Goal: Task Accomplishment & Management: Manage account settings

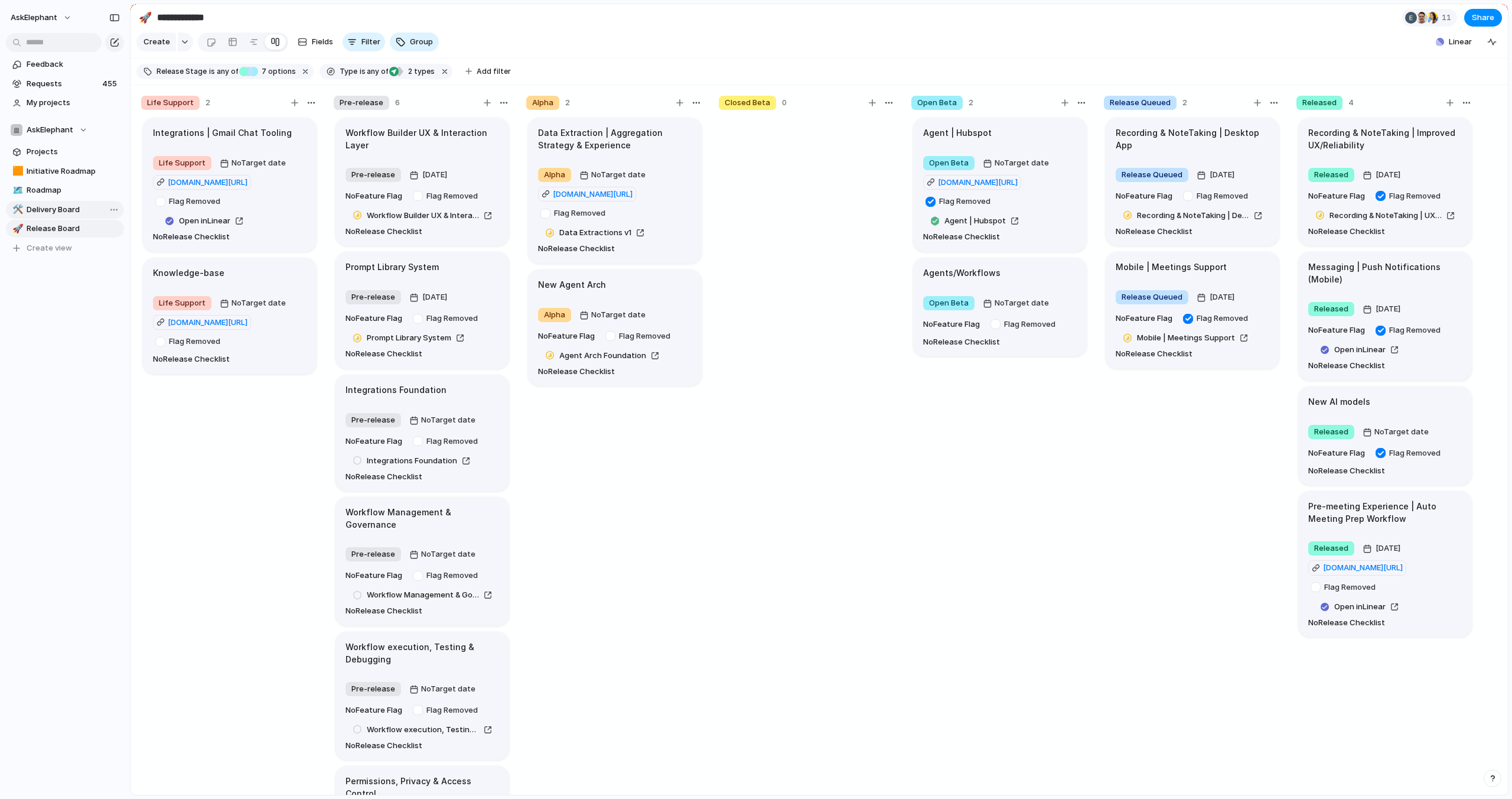
drag, startPoint x: 50, startPoint y: 210, endPoint x: 56, endPoint y: 220, distance: 11.7
click at [53, 210] on span "Delivery Board" at bounding box center [73, 210] width 93 height 12
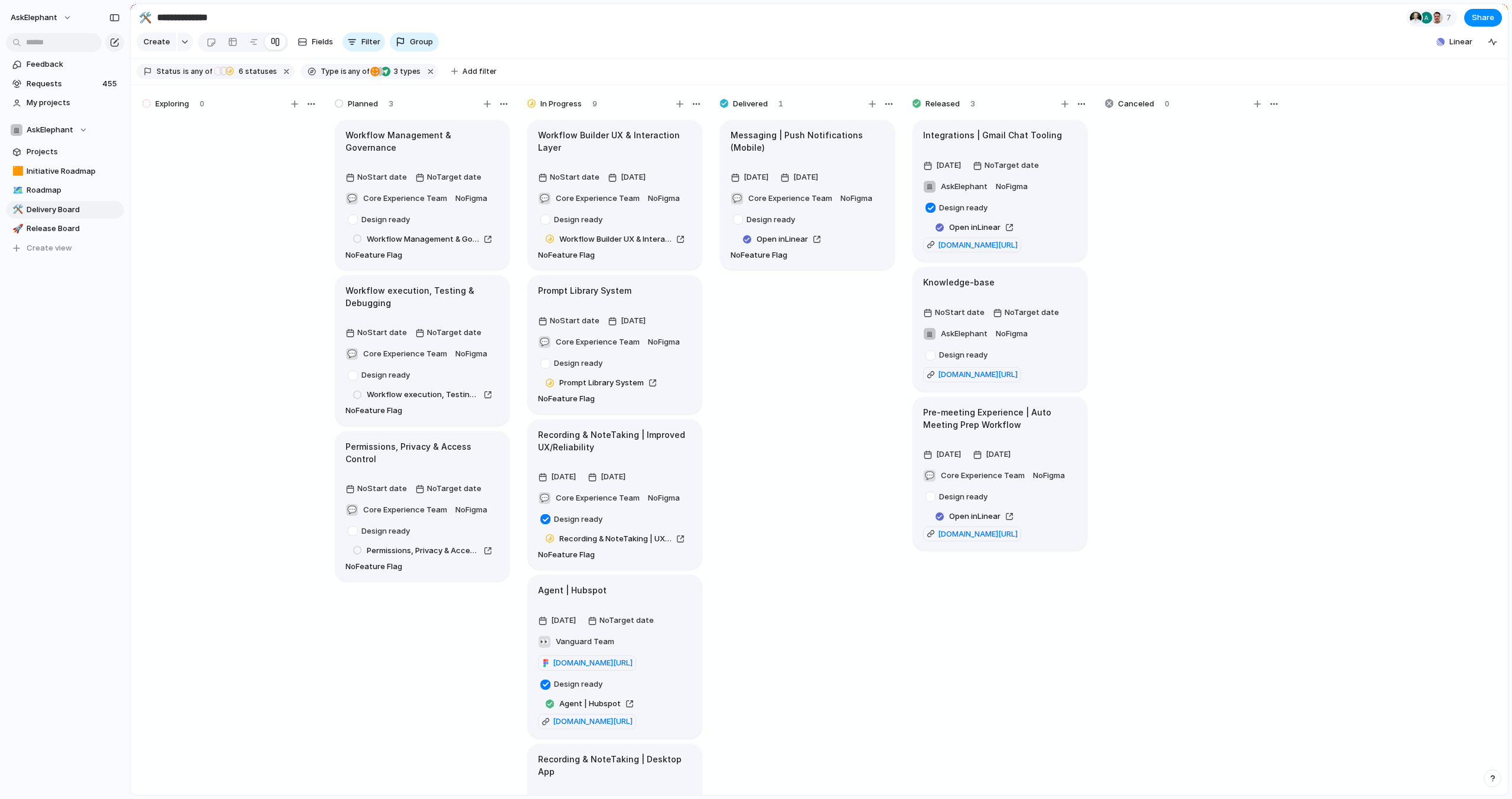
click at [57, 228] on span "Release Board" at bounding box center [73, 229] width 93 height 12
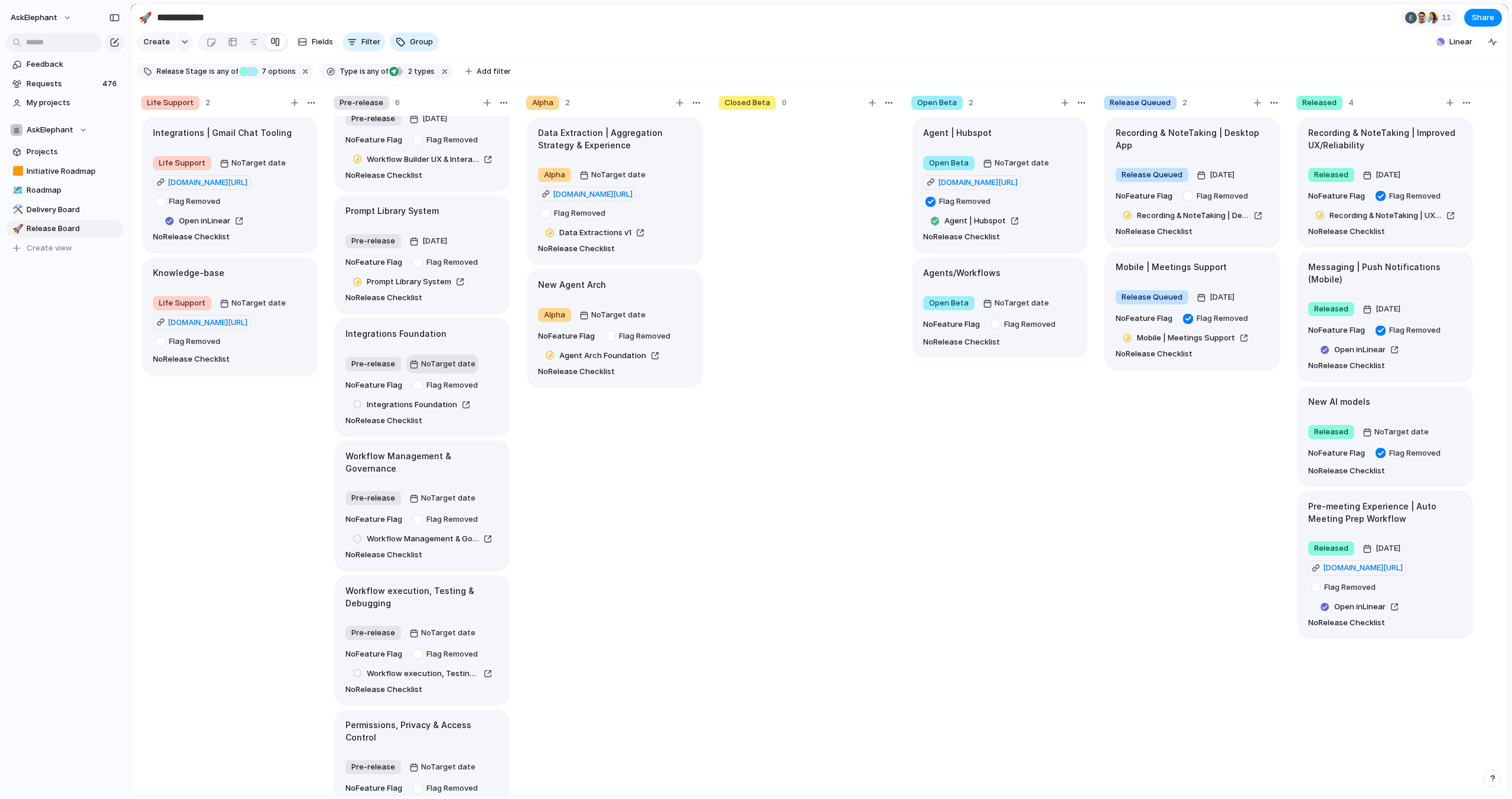
scroll to position [77, 0]
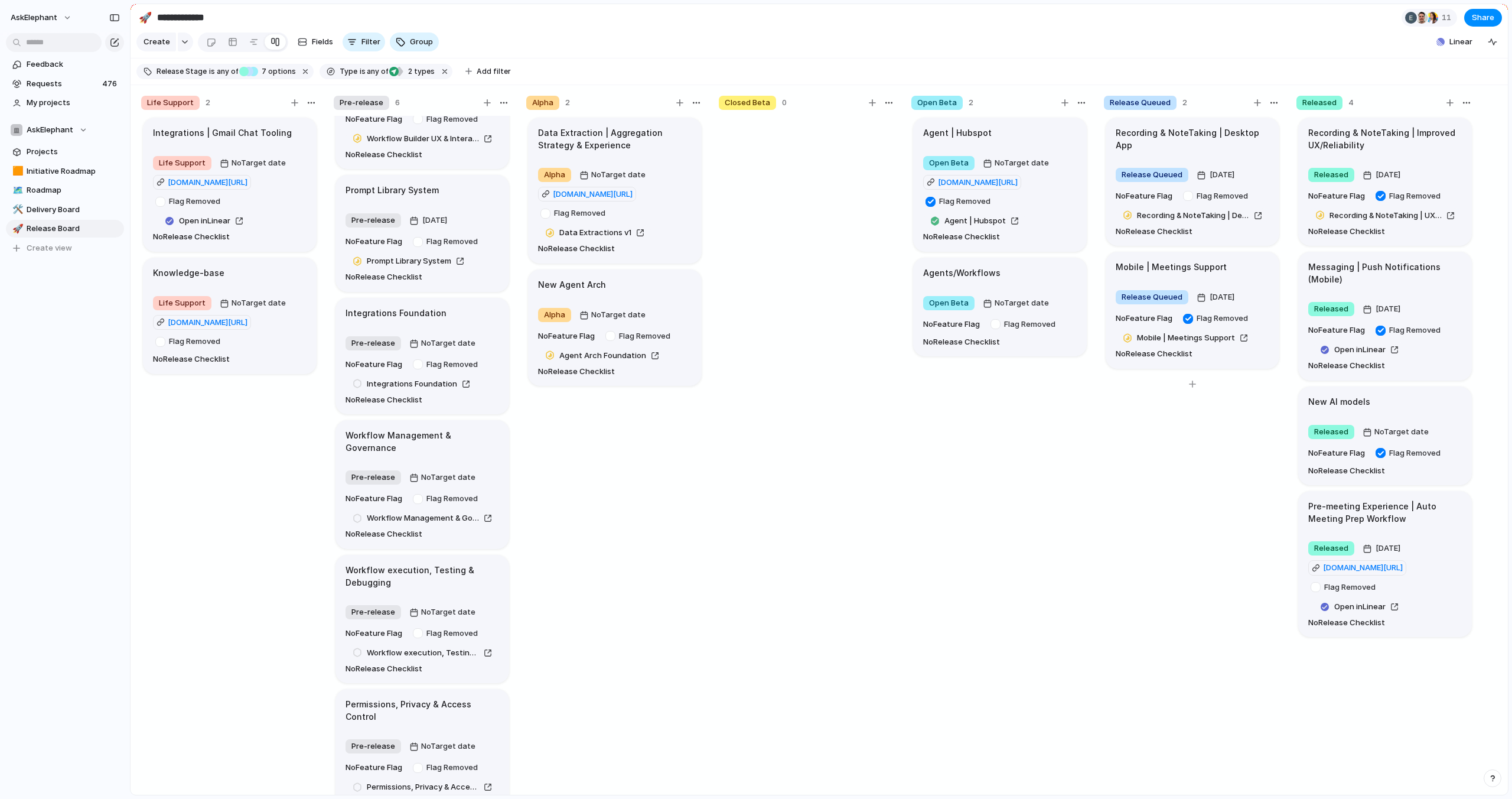
click at [1219, 262] on article "Mobile | Meetings Support Release Queued [DATE] No Feature Flag Flag Removed Mo…" at bounding box center [1192, 310] width 173 height 117
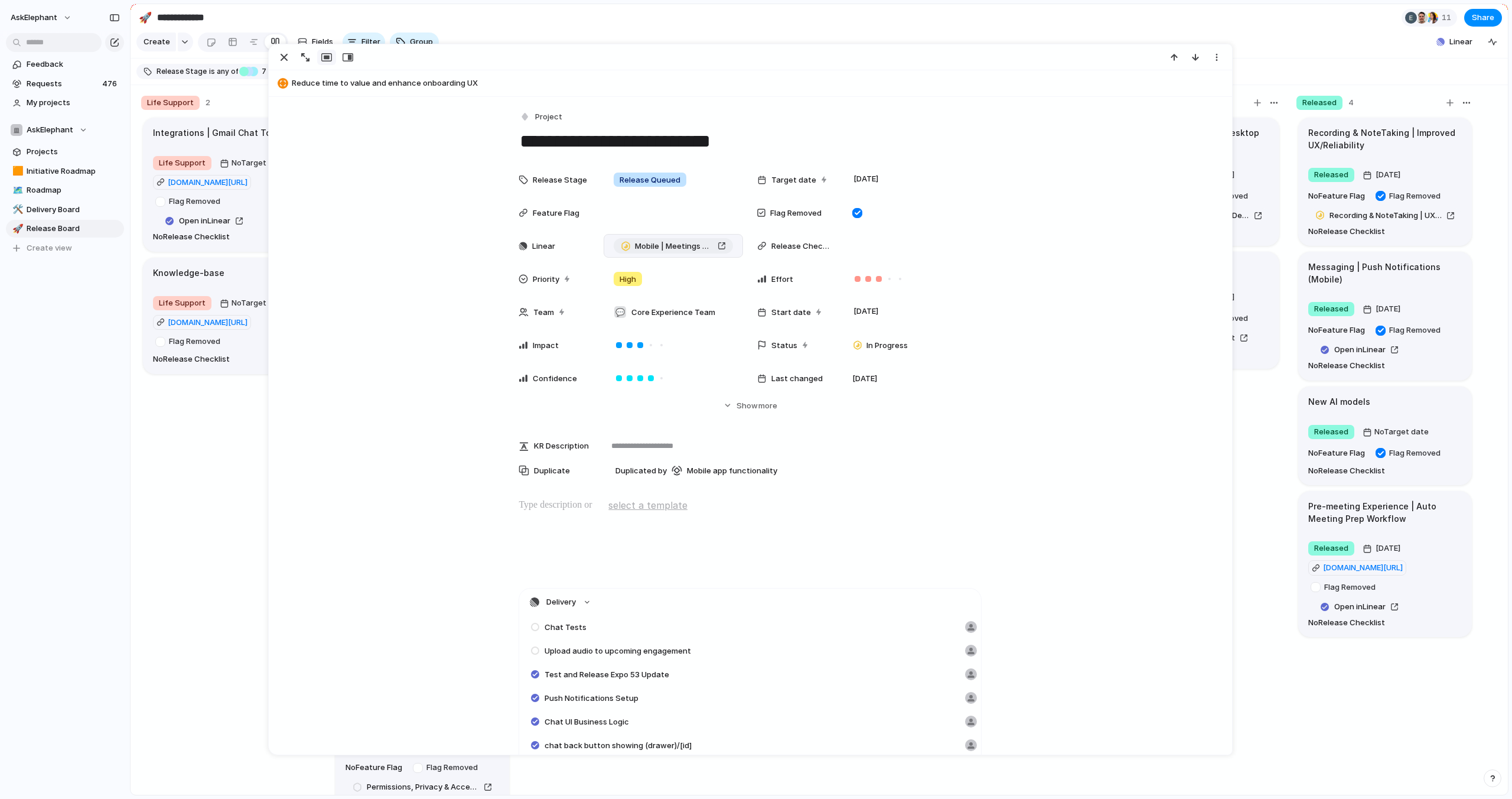
click at [672, 249] on span "Mobile | Meetings Support" at bounding box center [674, 246] width 78 height 12
click at [72, 207] on span "Delivery Board" at bounding box center [73, 210] width 93 height 12
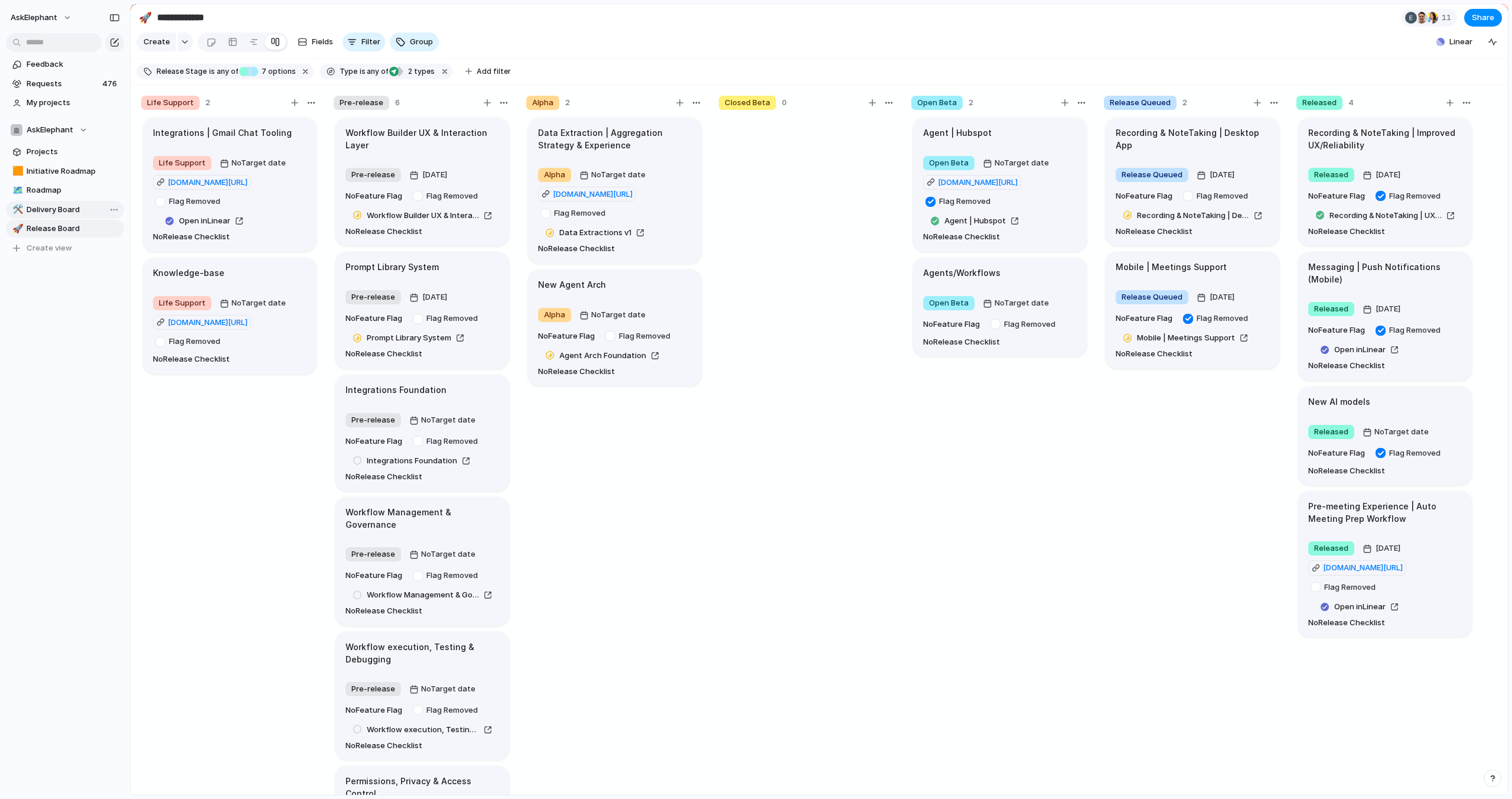
click at [81, 210] on span "Delivery Board" at bounding box center [73, 210] width 93 height 12
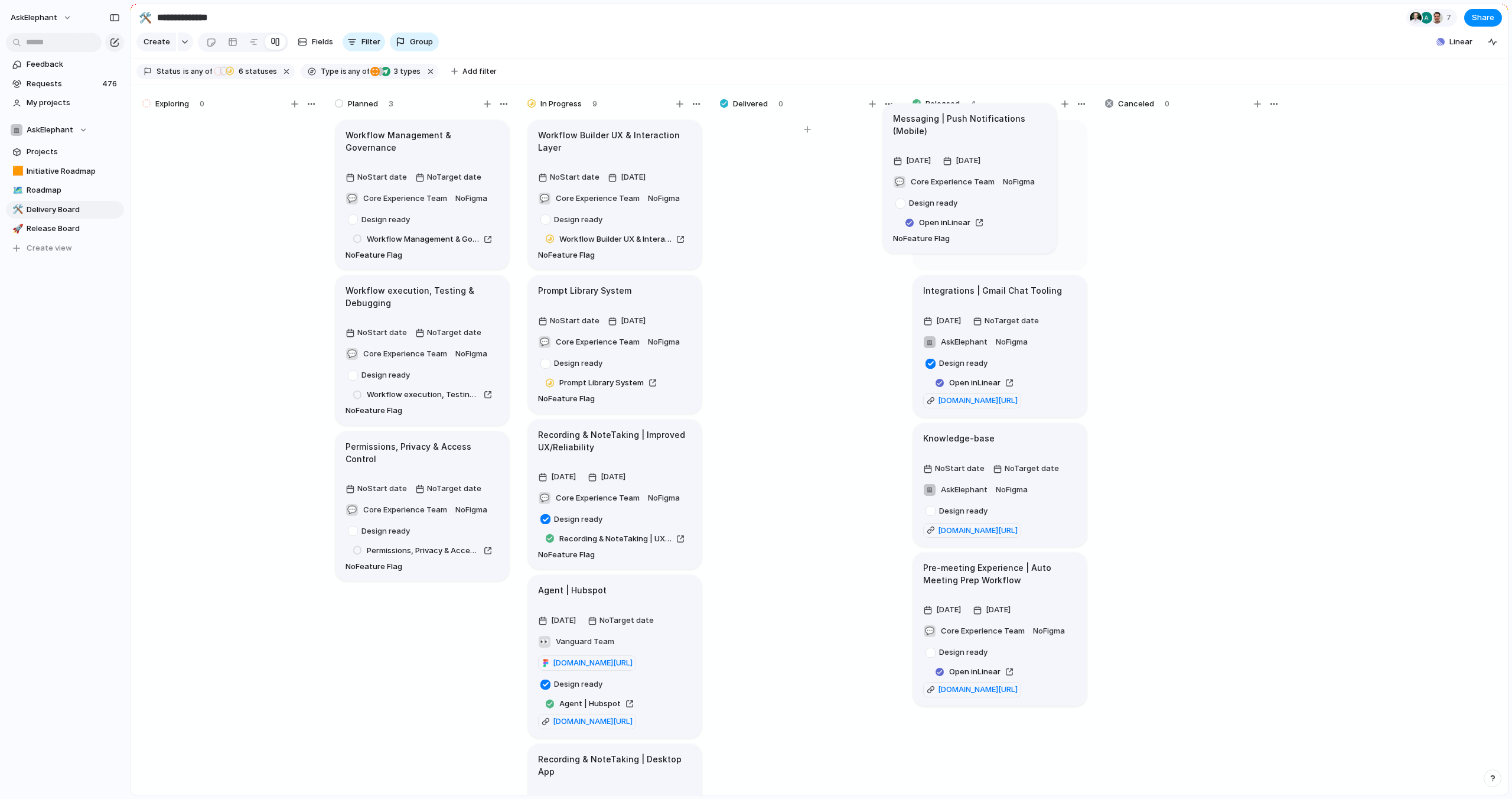
drag, startPoint x: 858, startPoint y: 158, endPoint x: 1020, endPoint y: 142, distance: 162.8
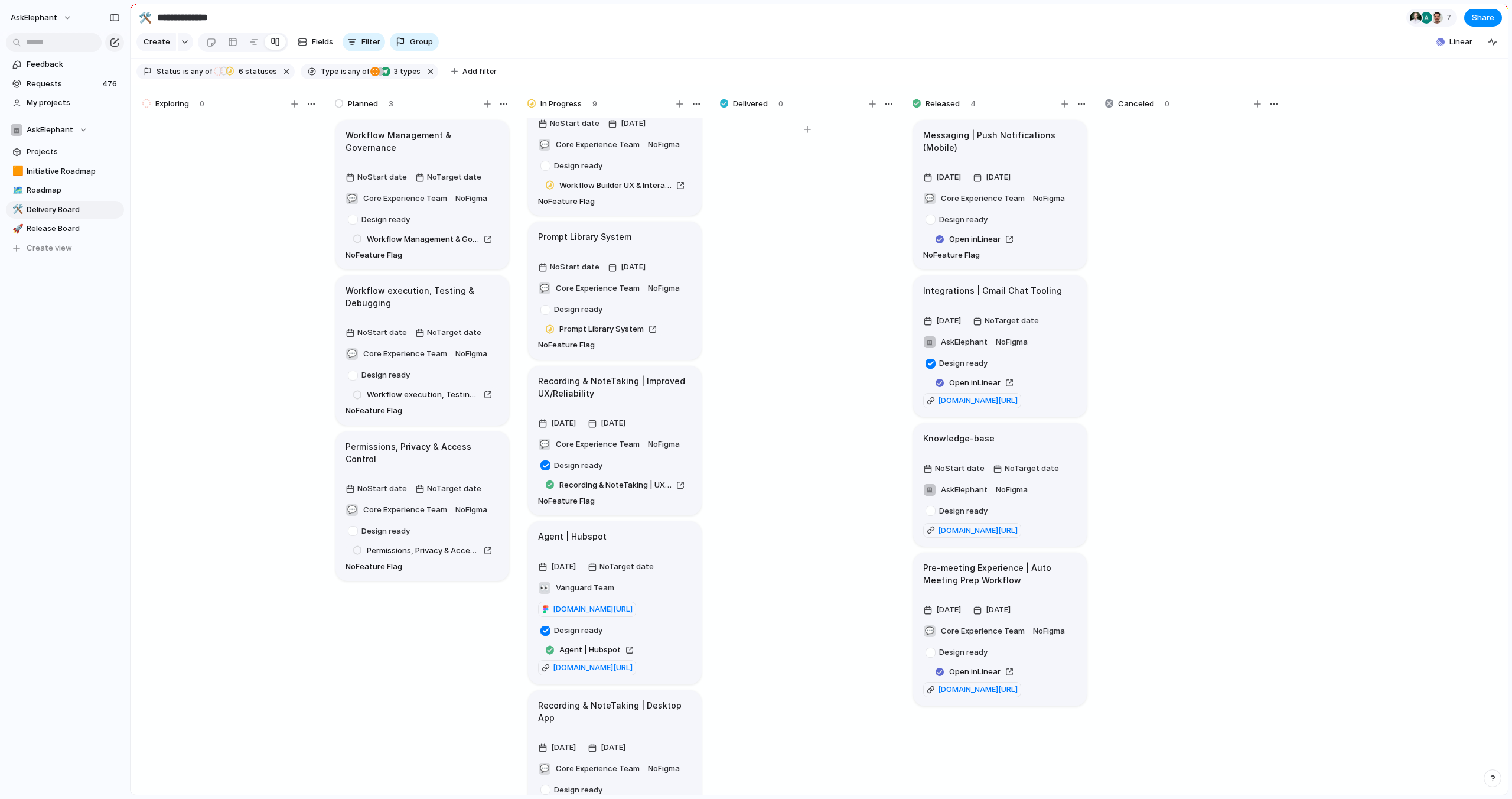
scroll to position [54, 0]
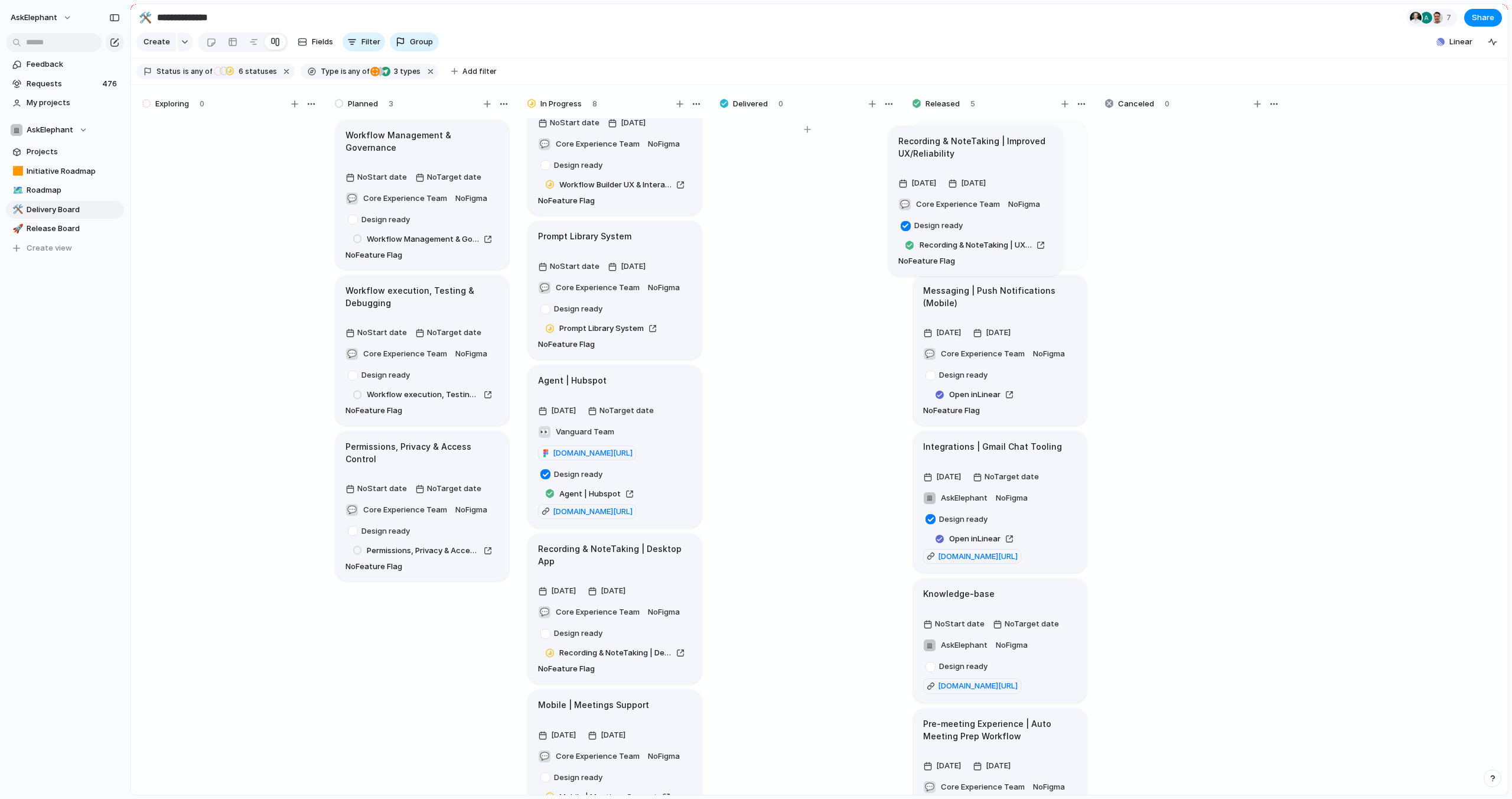
drag, startPoint x: 644, startPoint y: 405, endPoint x: 997, endPoint y: 168, distance: 425.2
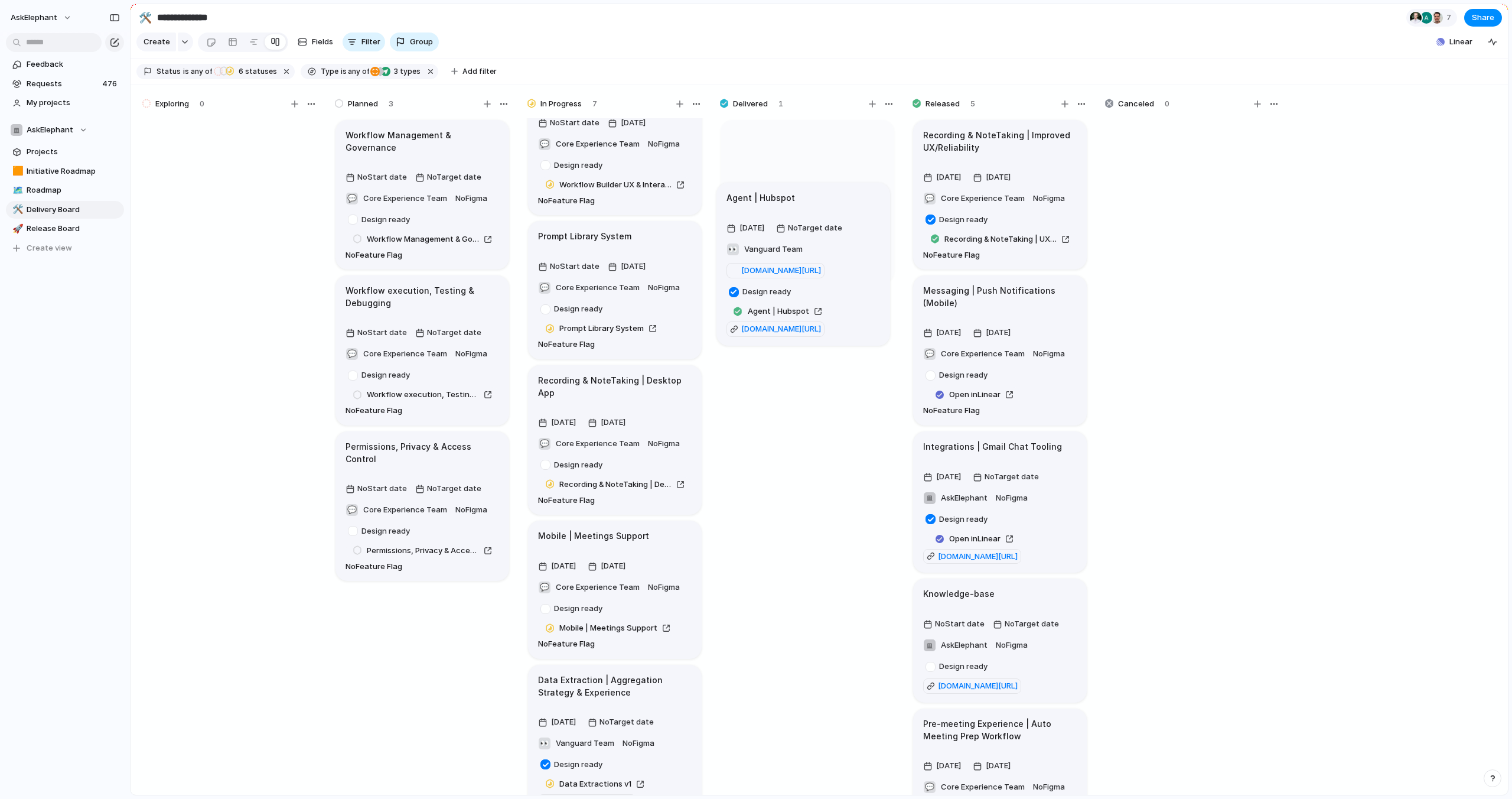
drag, startPoint x: 656, startPoint y: 433, endPoint x: 846, endPoint y: 242, distance: 269.4
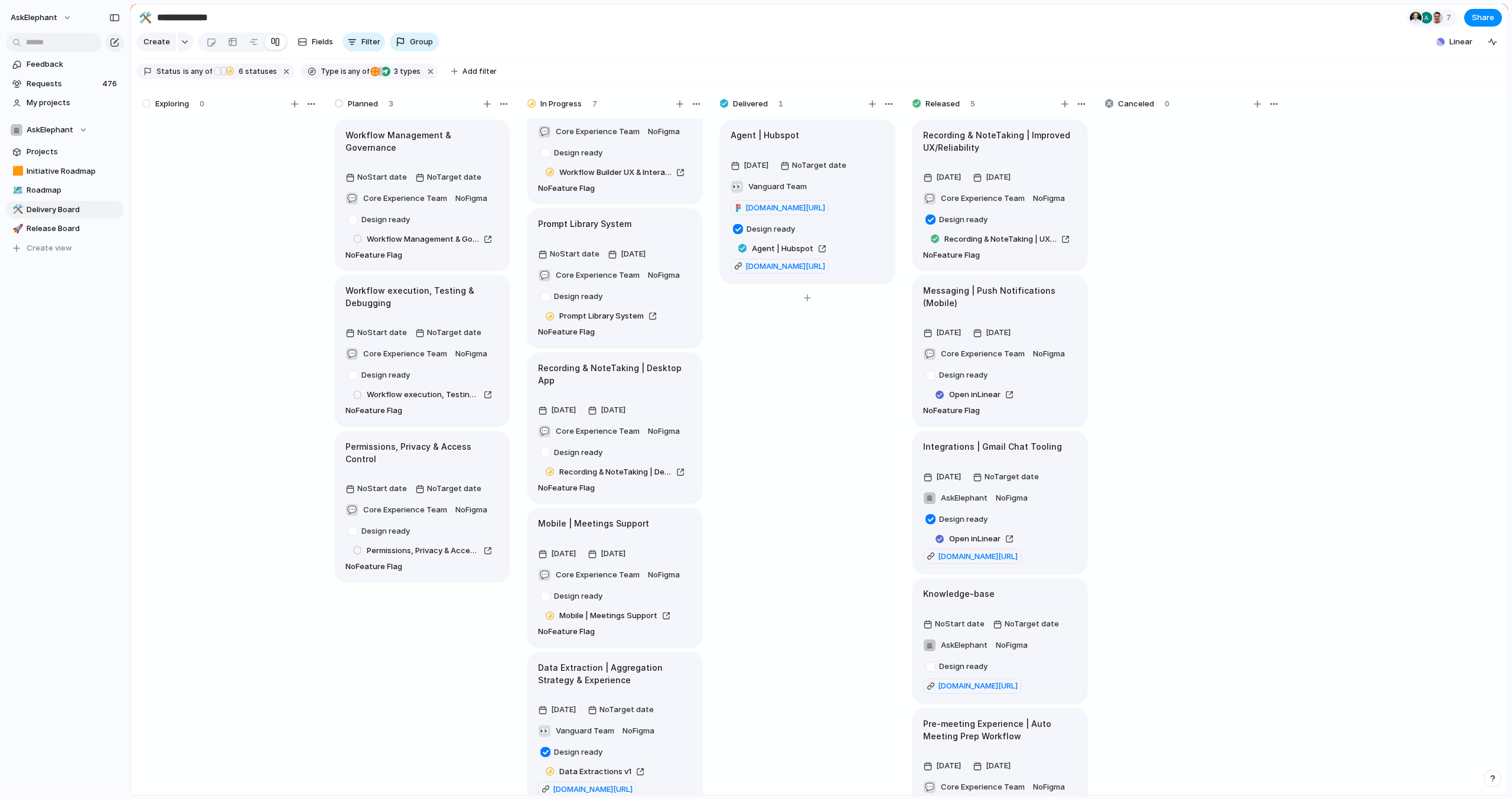
scroll to position [70, 0]
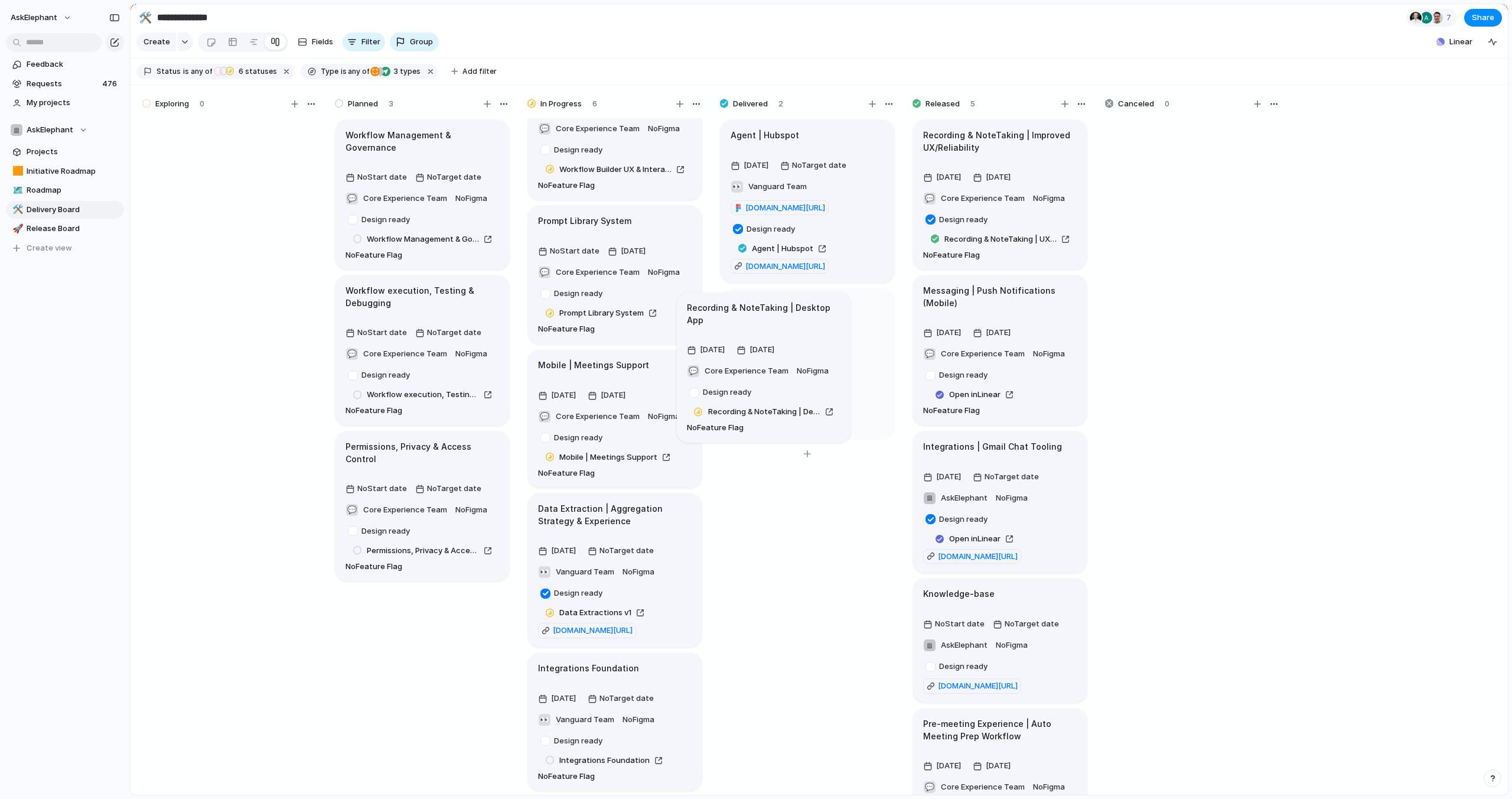
drag, startPoint x: 652, startPoint y: 381, endPoint x: 820, endPoint y: 322, distance: 178.1
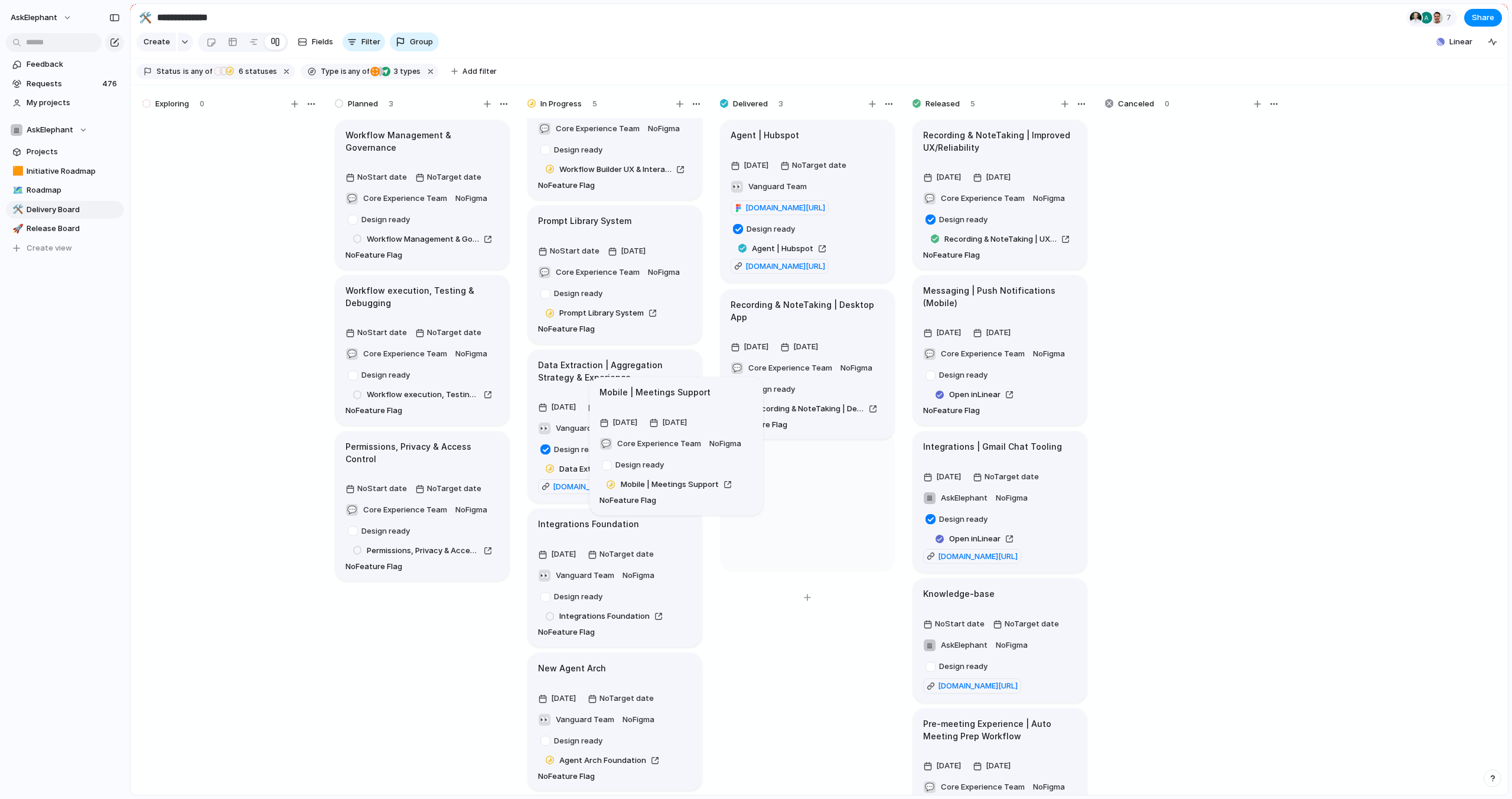
scroll to position [67, 0]
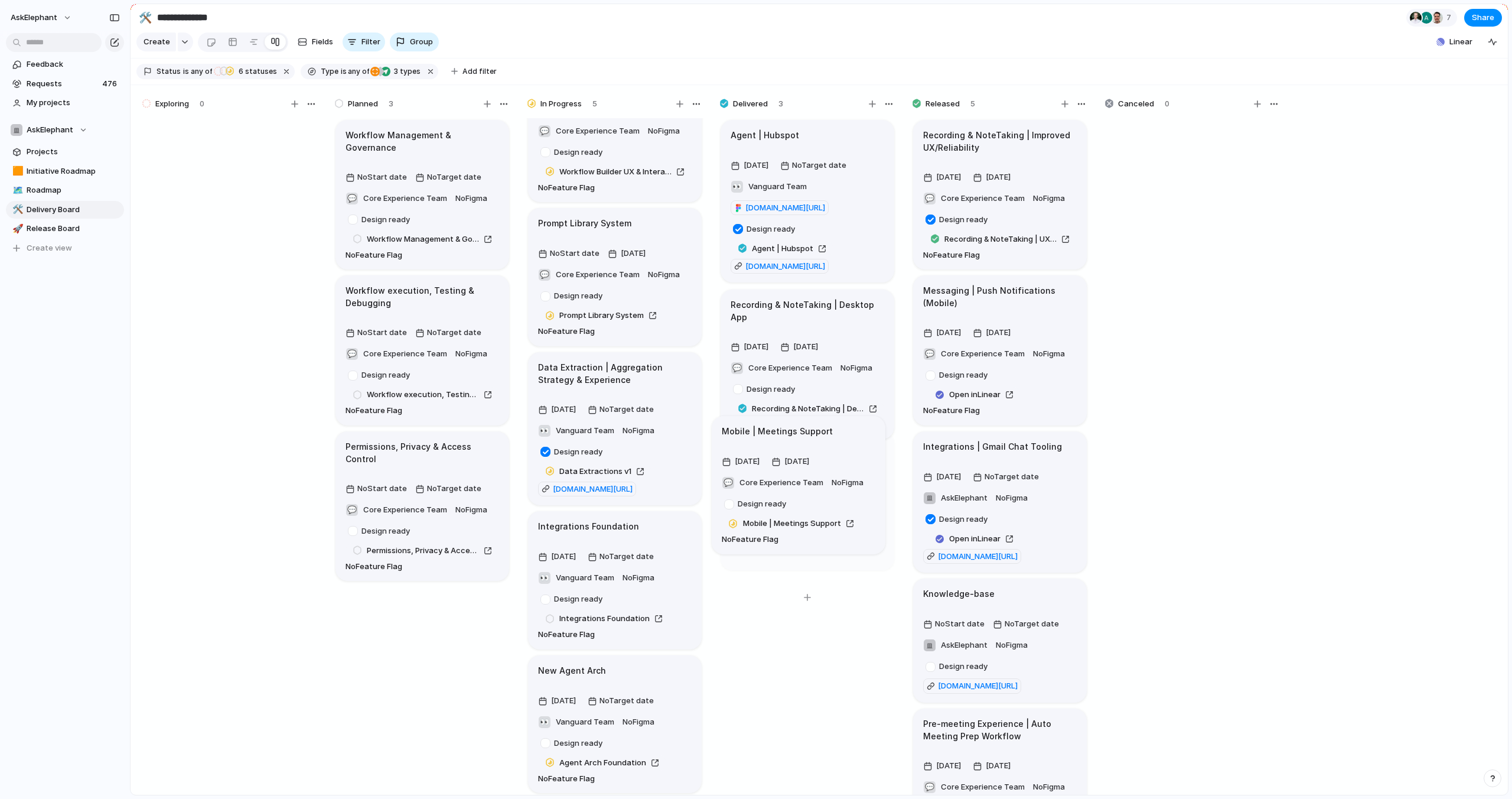
drag, startPoint x: 657, startPoint y: 380, endPoint x: 848, endPoint y: 448, distance: 202.7
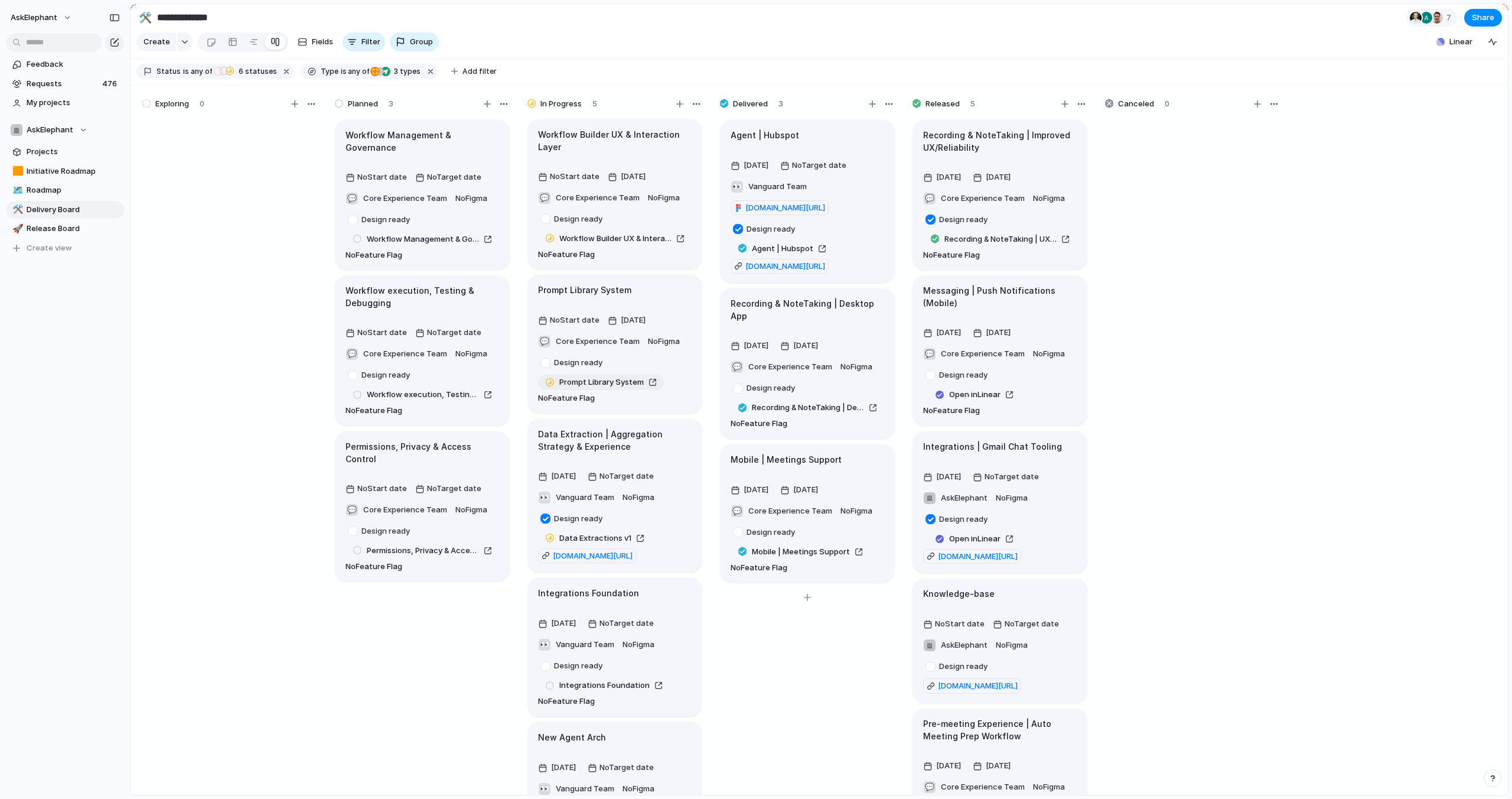
scroll to position [0, 0]
click at [53, 231] on span "Release Board" at bounding box center [73, 229] width 93 height 12
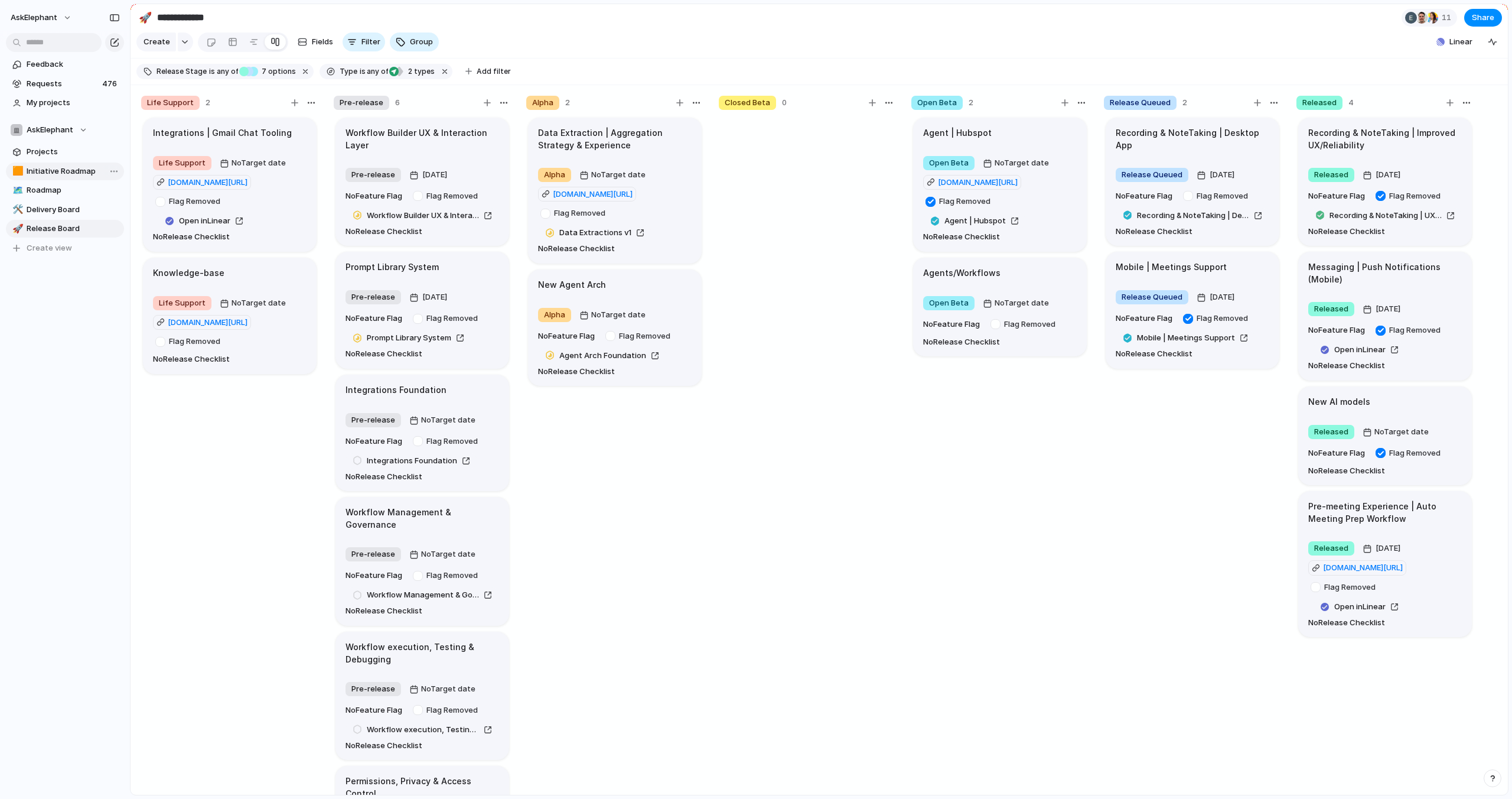
click at [50, 172] on span "Initiative Roadmap" at bounding box center [73, 171] width 93 height 12
type input "**********"
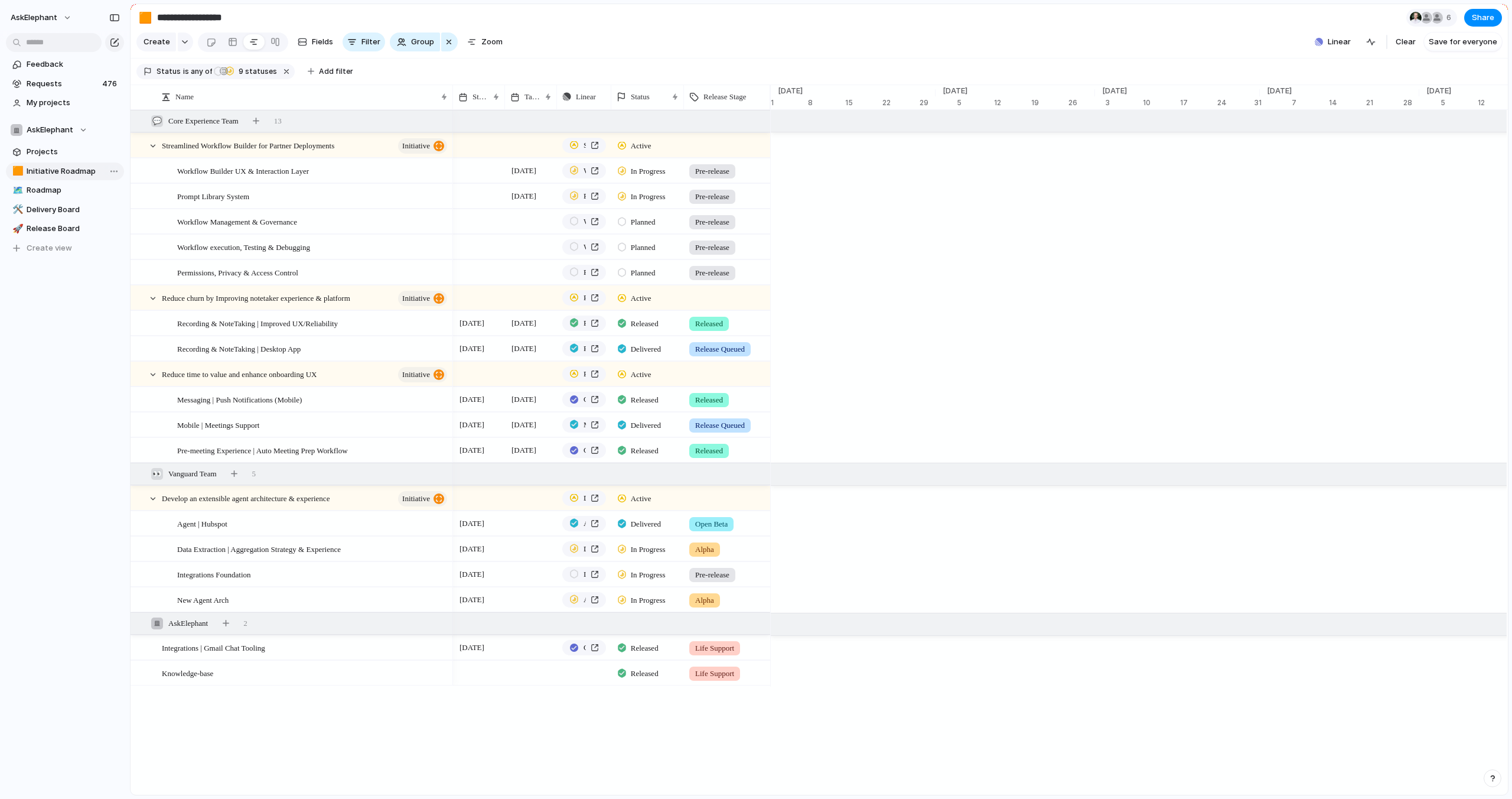
scroll to position [0, 5532]
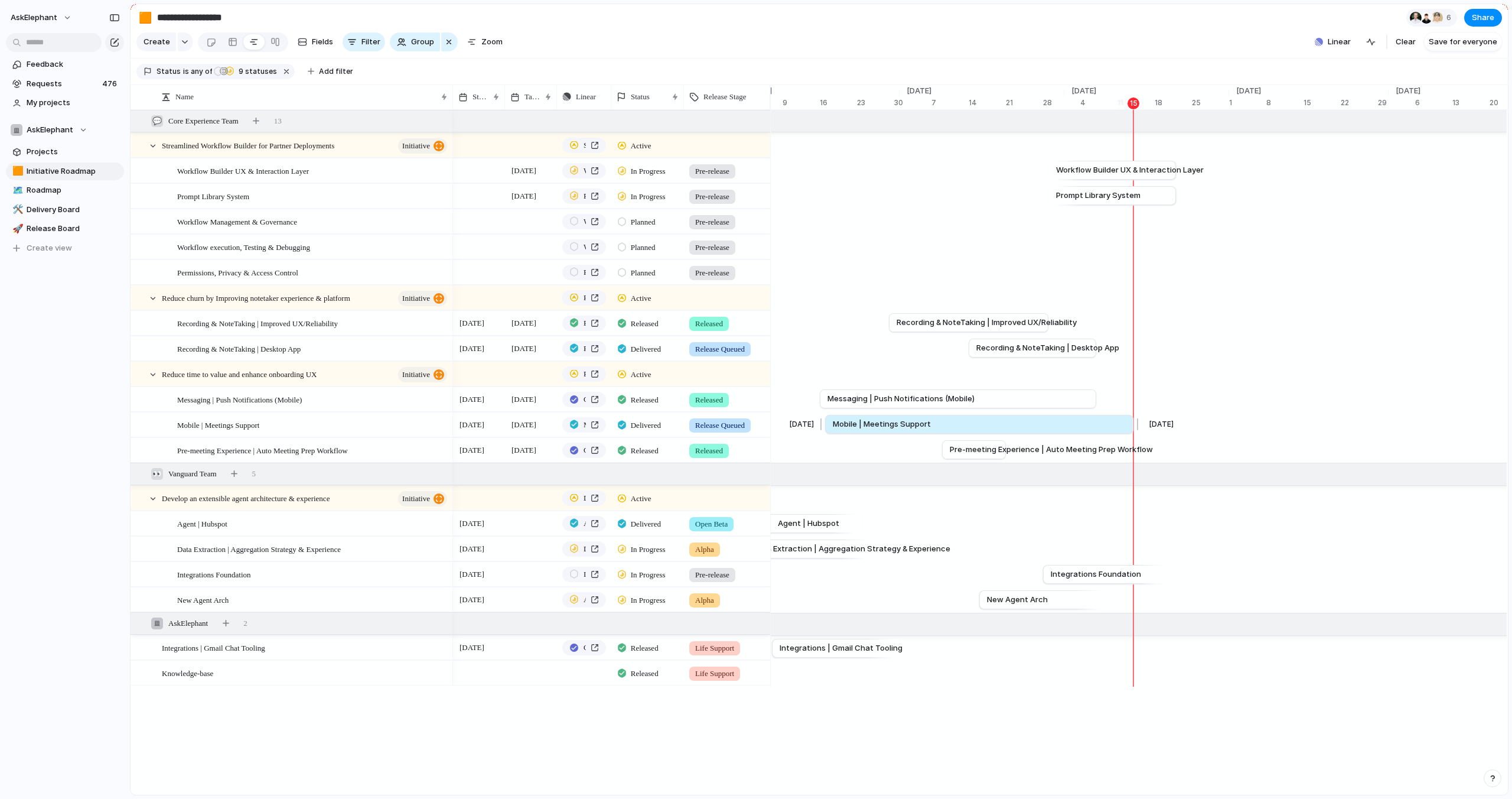
drag, startPoint x: 1095, startPoint y: 425, endPoint x: 1132, endPoint y: 425, distance: 37.0
click at [1132, 425] on div at bounding box center [1135, 424] width 14 height 19
drag, startPoint x: 1126, startPoint y: 425, endPoint x: 1136, endPoint y: 425, distance: 10.0
click at [1136, 425] on div at bounding box center [1140, 424] width 14 height 19
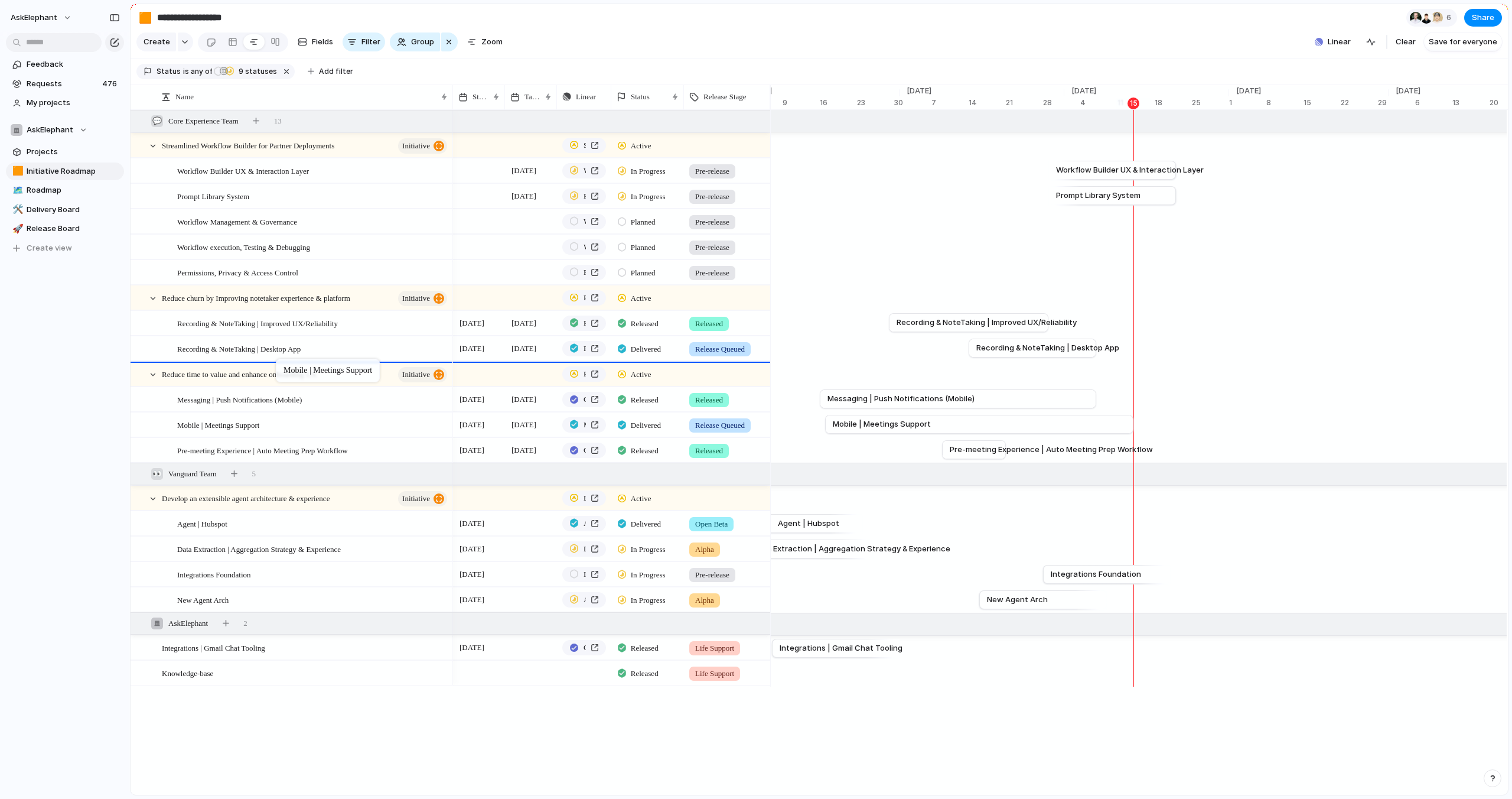
drag, startPoint x: 294, startPoint y: 427, endPoint x: 281, endPoint y: 361, distance: 67.3
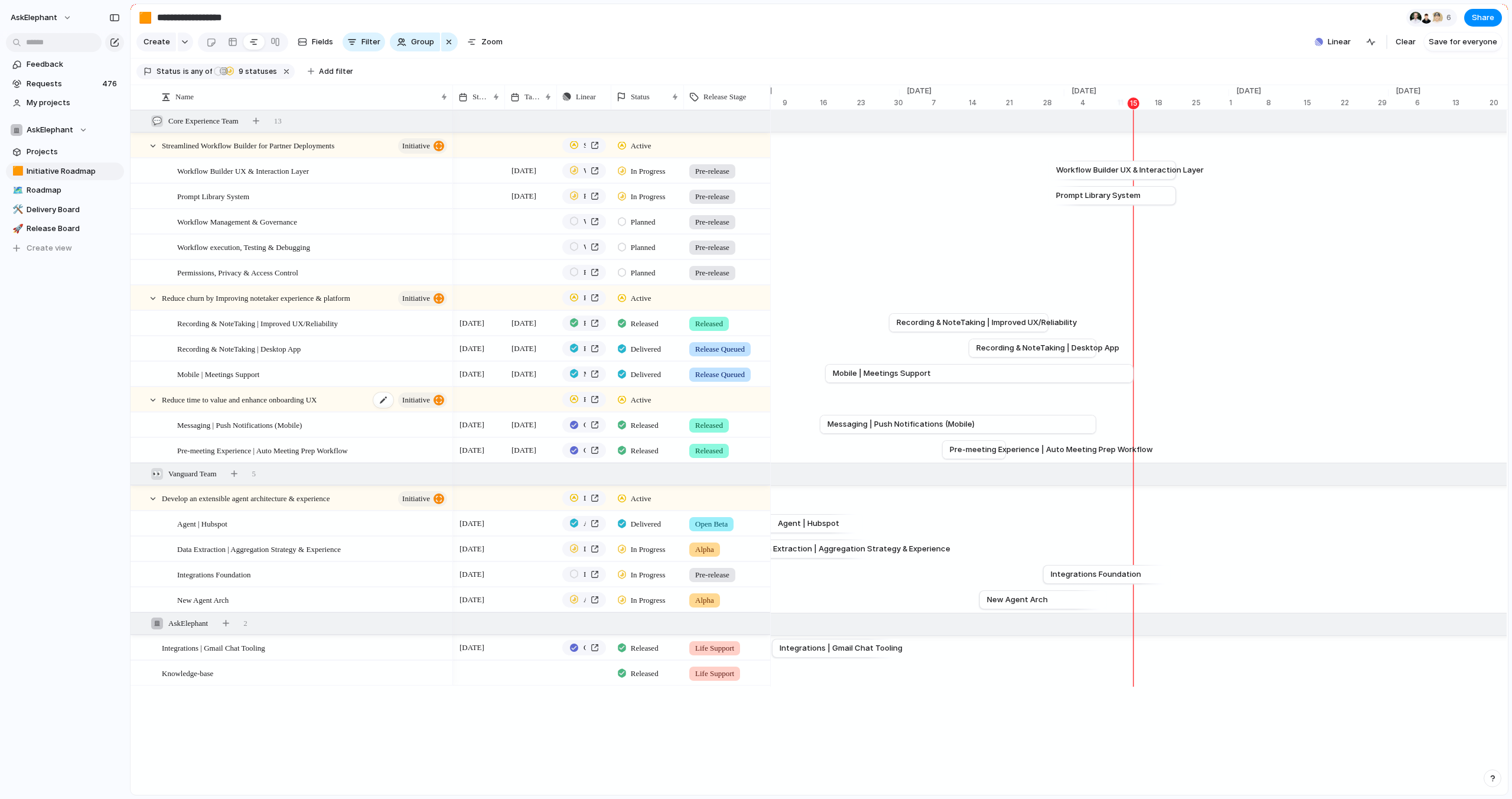
click at [417, 401] on span "initiative" at bounding box center [416, 400] width 28 height 17
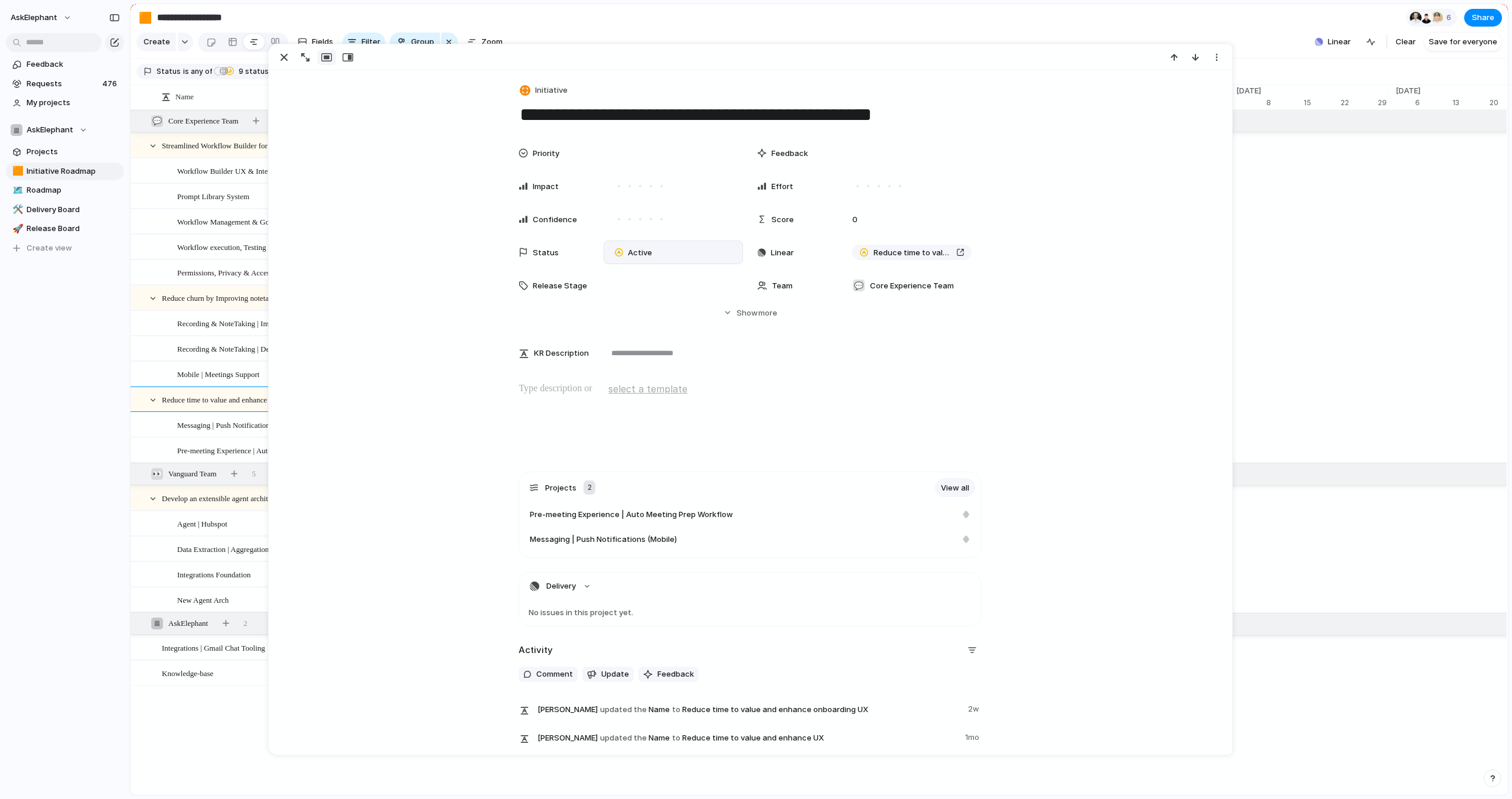
click at [638, 257] on span "Active" at bounding box center [640, 253] width 24 height 12
click at [644, 341] on span "Completed" at bounding box center [649, 344] width 41 height 12
click at [1070, 18] on section "**********" at bounding box center [819, 17] width 1377 height 26
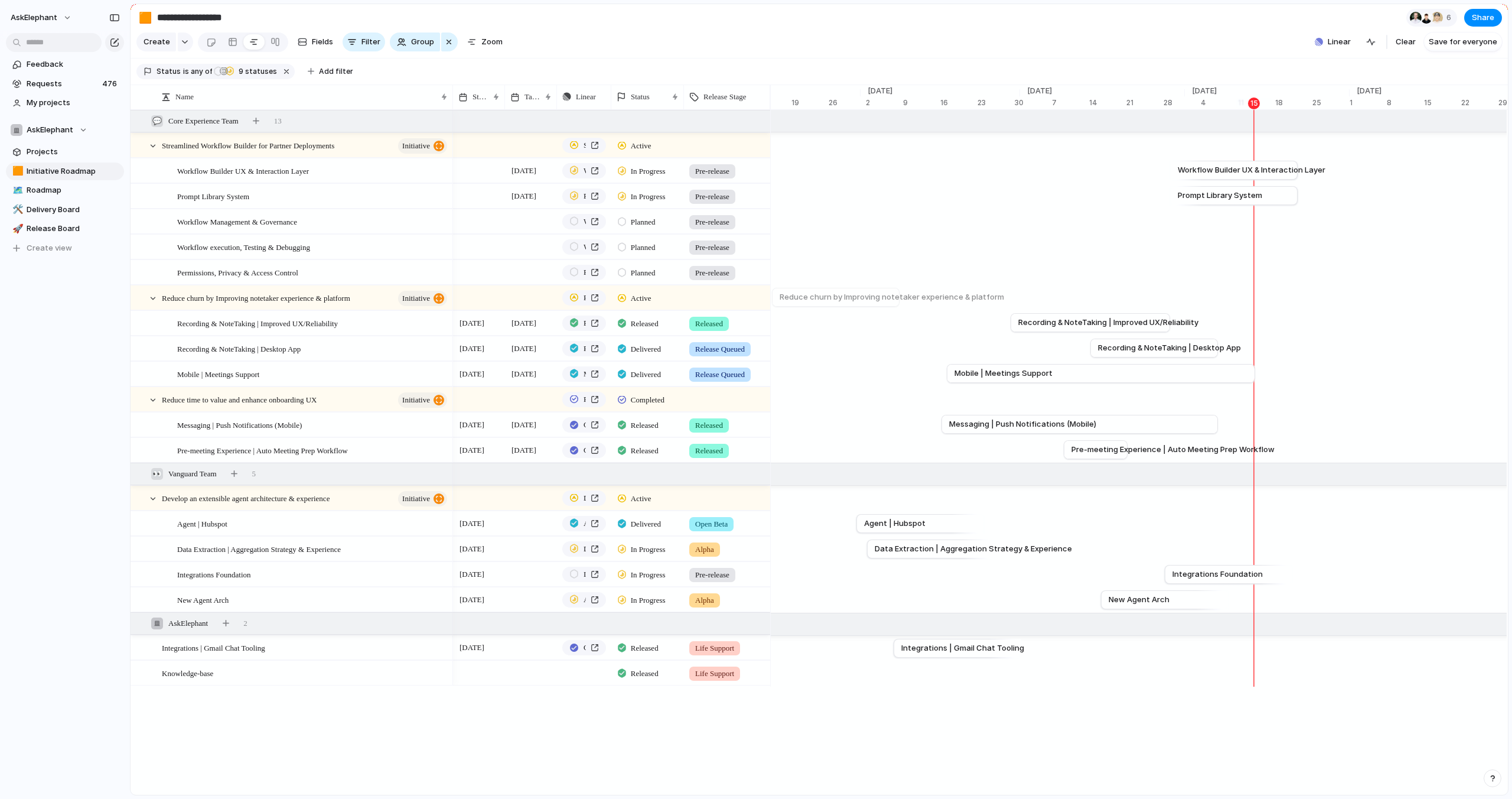
scroll to position [0, 5406]
click at [487, 648] on span "[DATE]" at bounding box center [472, 647] width 31 height 14
click at [625, 784] on span "Clear" at bounding box center [625, 784] width 20 height 12
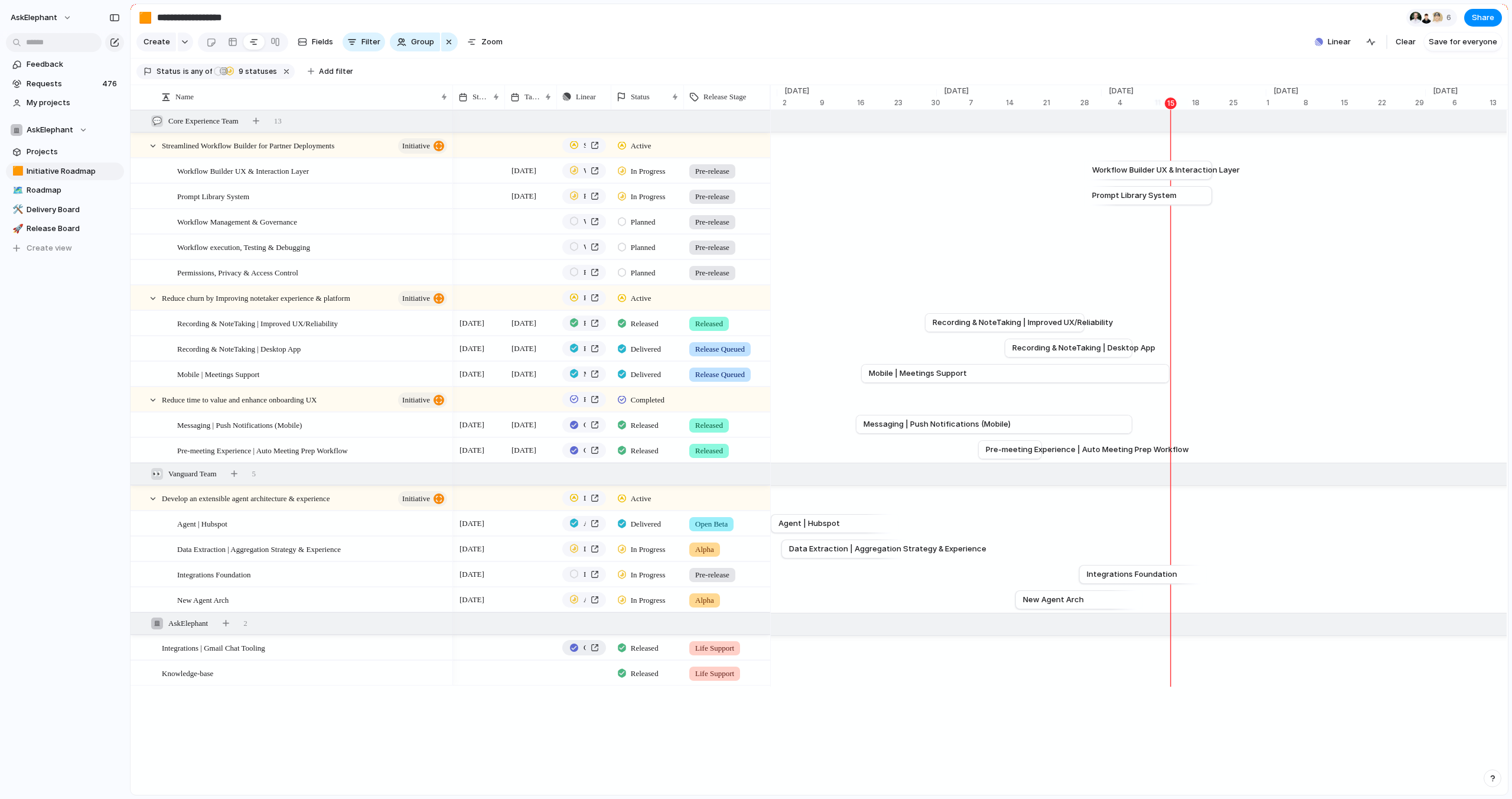
scroll to position [0, 5494]
click at [588, 647] on link "Open in Linear" at bounding box center [584, 647] width 44 height 15
click at [617, 687] on span "Clear field" at bounding box center [615, 685] width 32 height 12
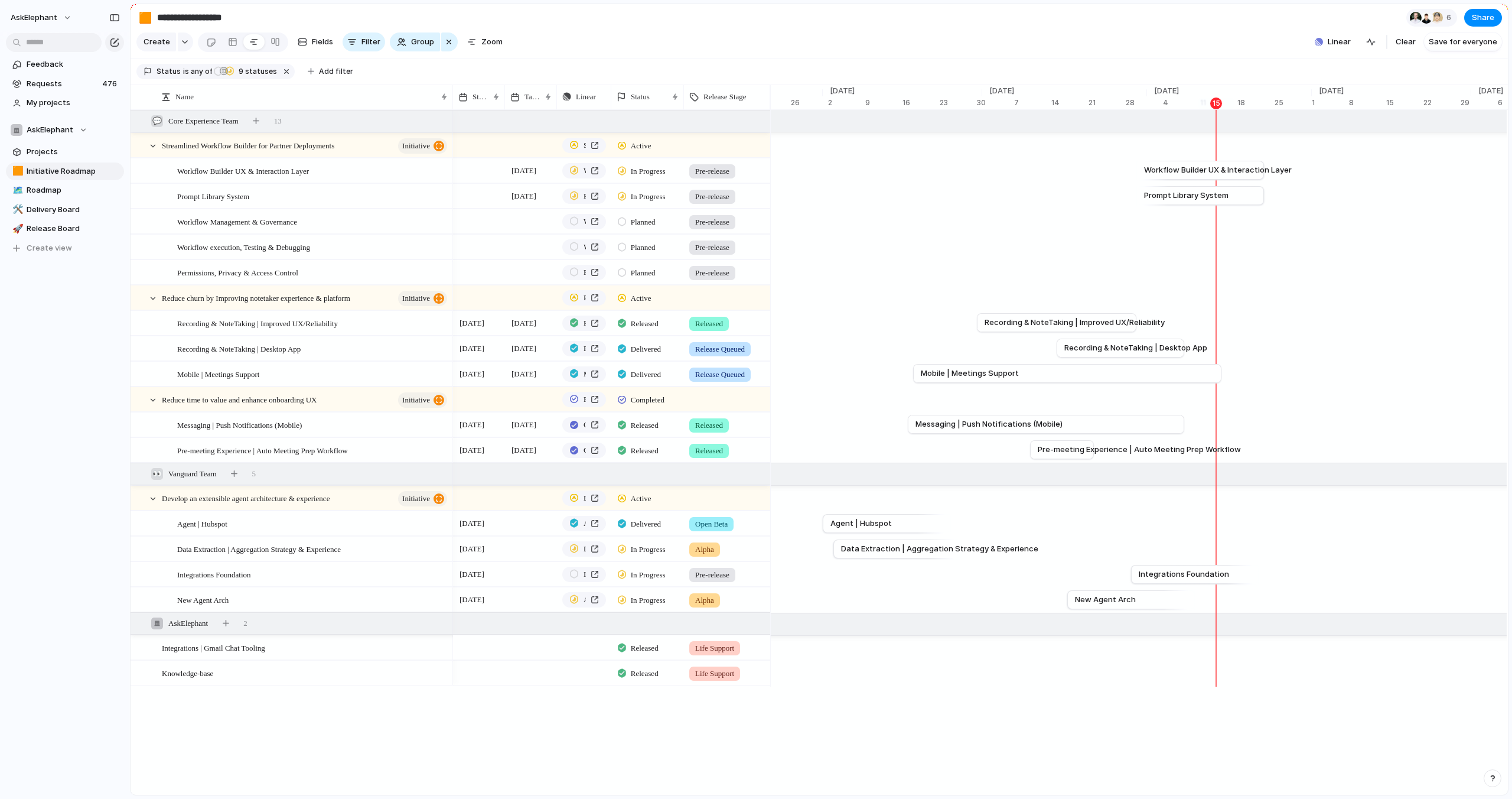
scroll to position [0, 5450]
click at [483, 172] on div at bounding box center [478, 170] width 52 height 24
click at [474, 171] on div at bounding box center [478, 170] width 52 height 24
click at [501, 318] on button "11" at bounding box center [499, 323] width 21 height 21
click at [479, 194] on div at bounding box center [478, 196] width 52 height 24
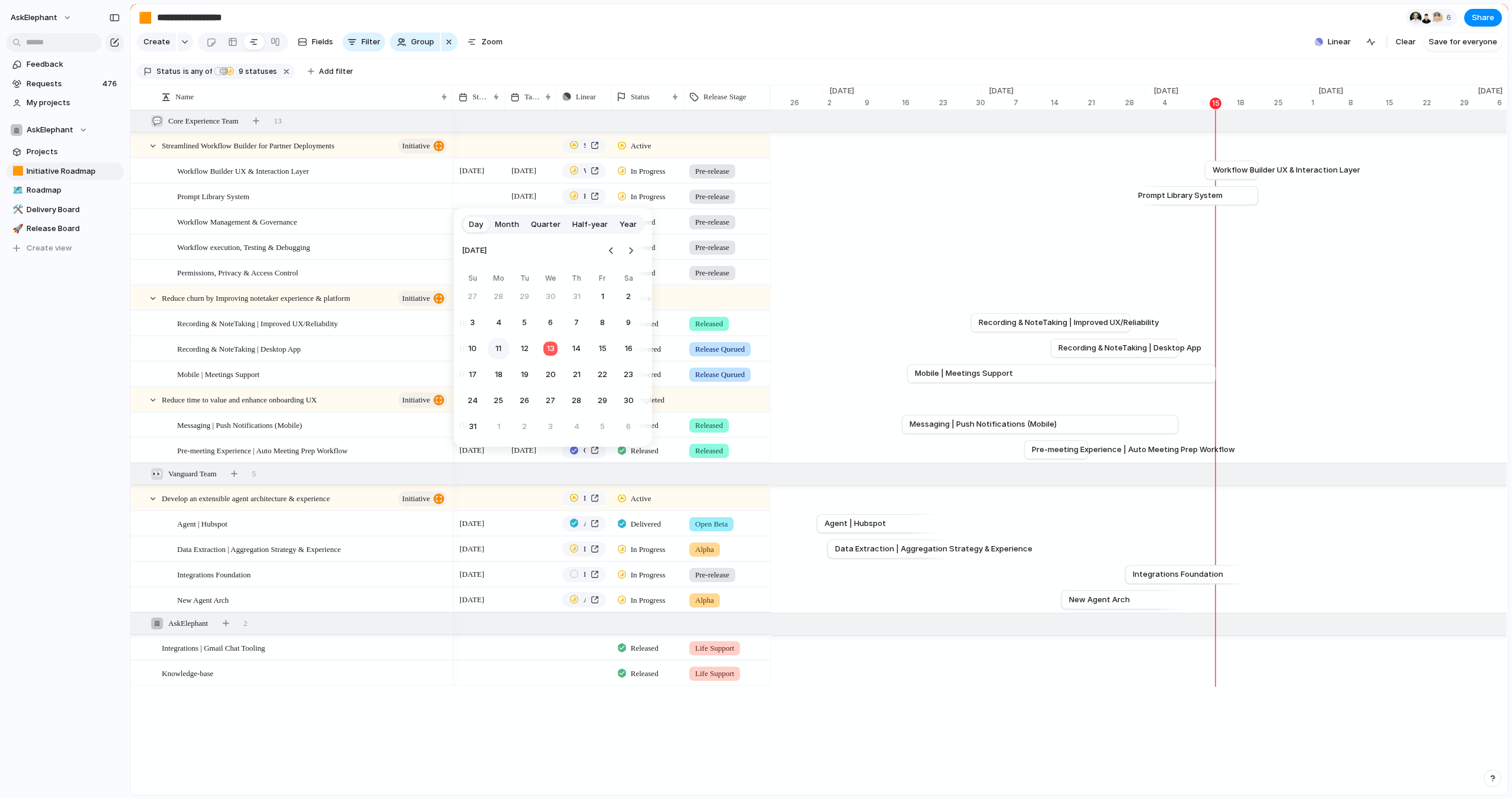
click at [496, 349] on button "11" at bounding box center [499, 348] width 21 height 21
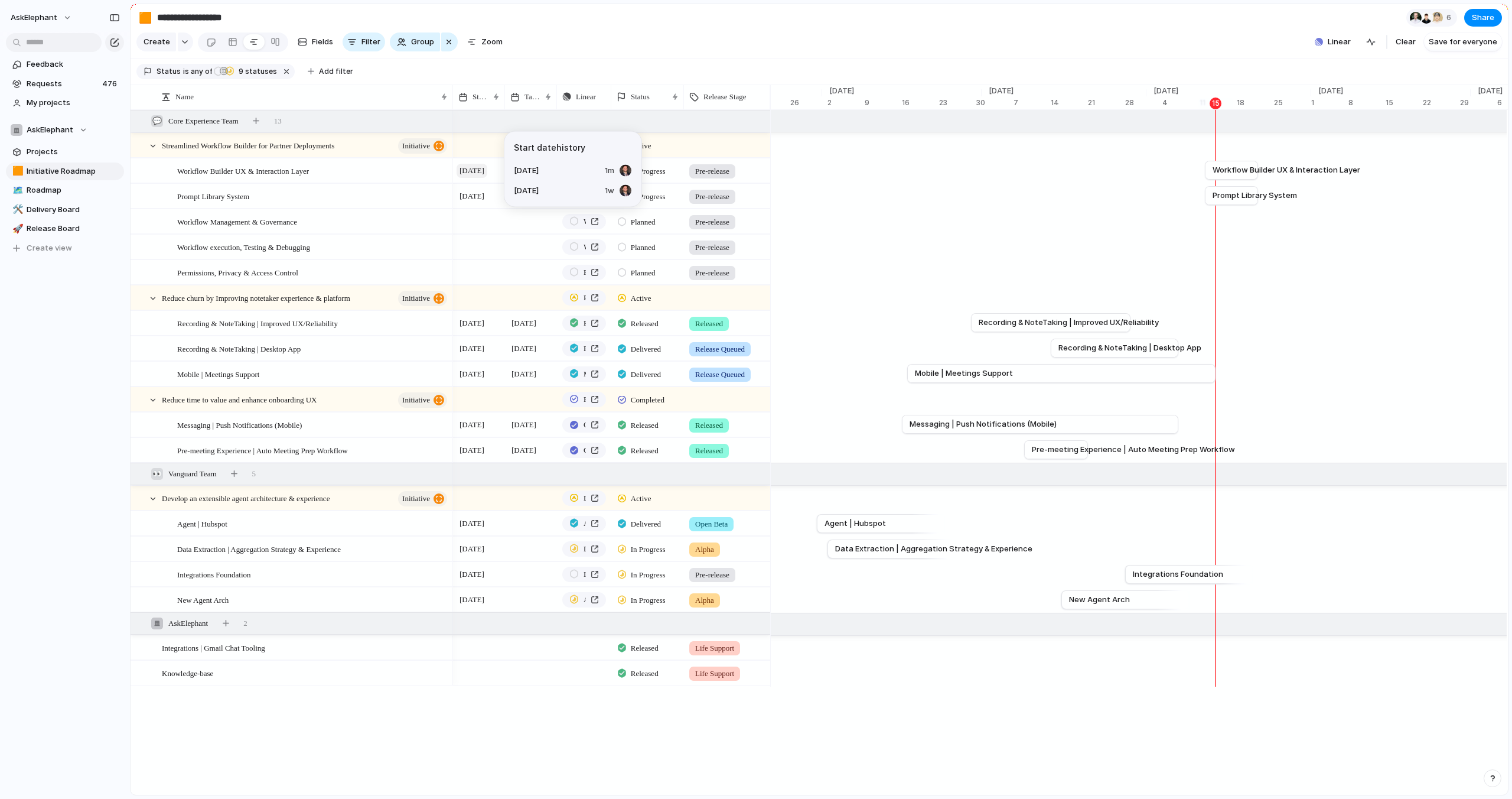
click at [473, 168] on span "[DATE]" at bounding box center [472, 170] width 31 height 14
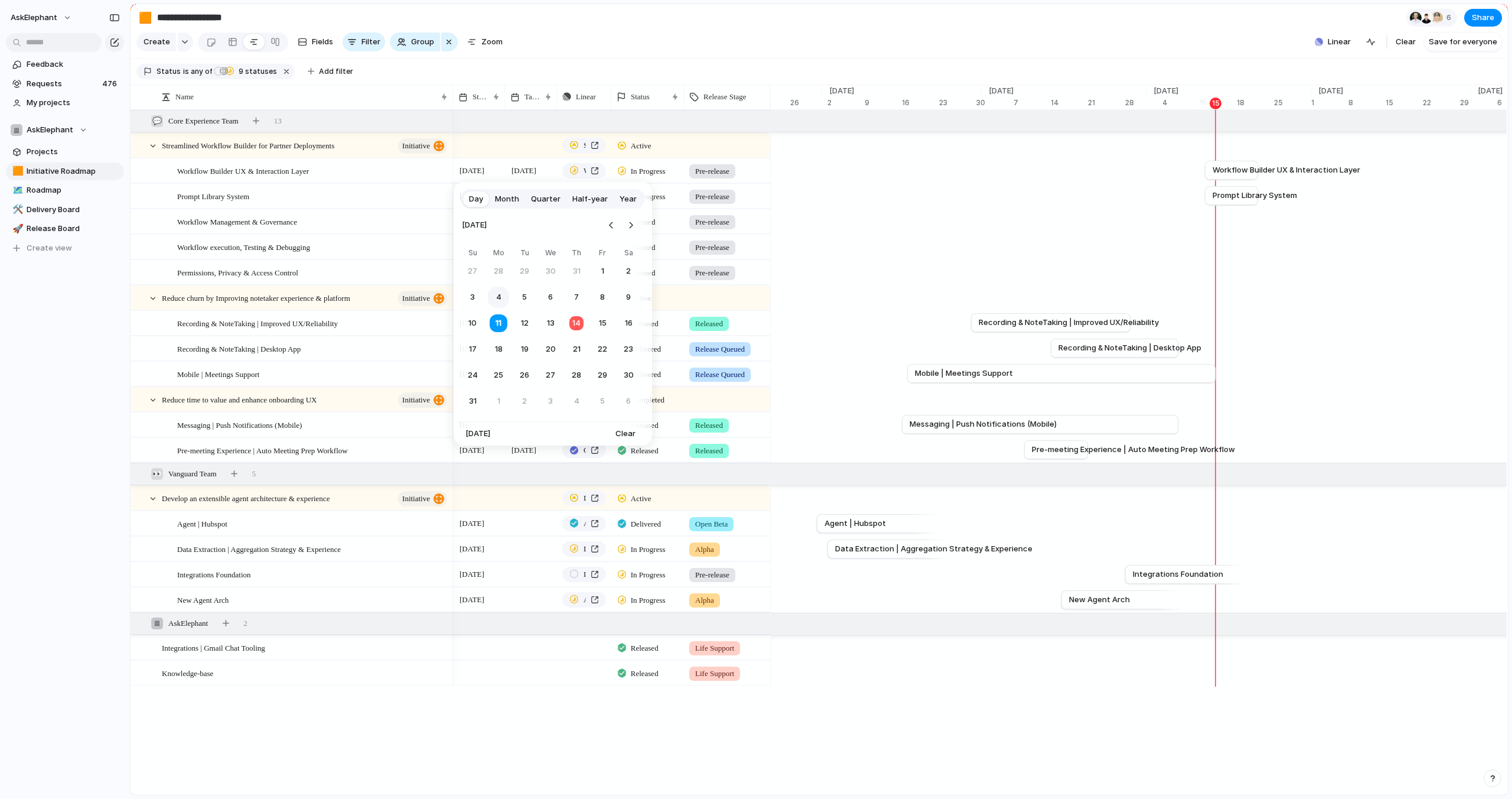
click at [502, 297] on button "4" at bounding box center [499, 297] width 21 height 21
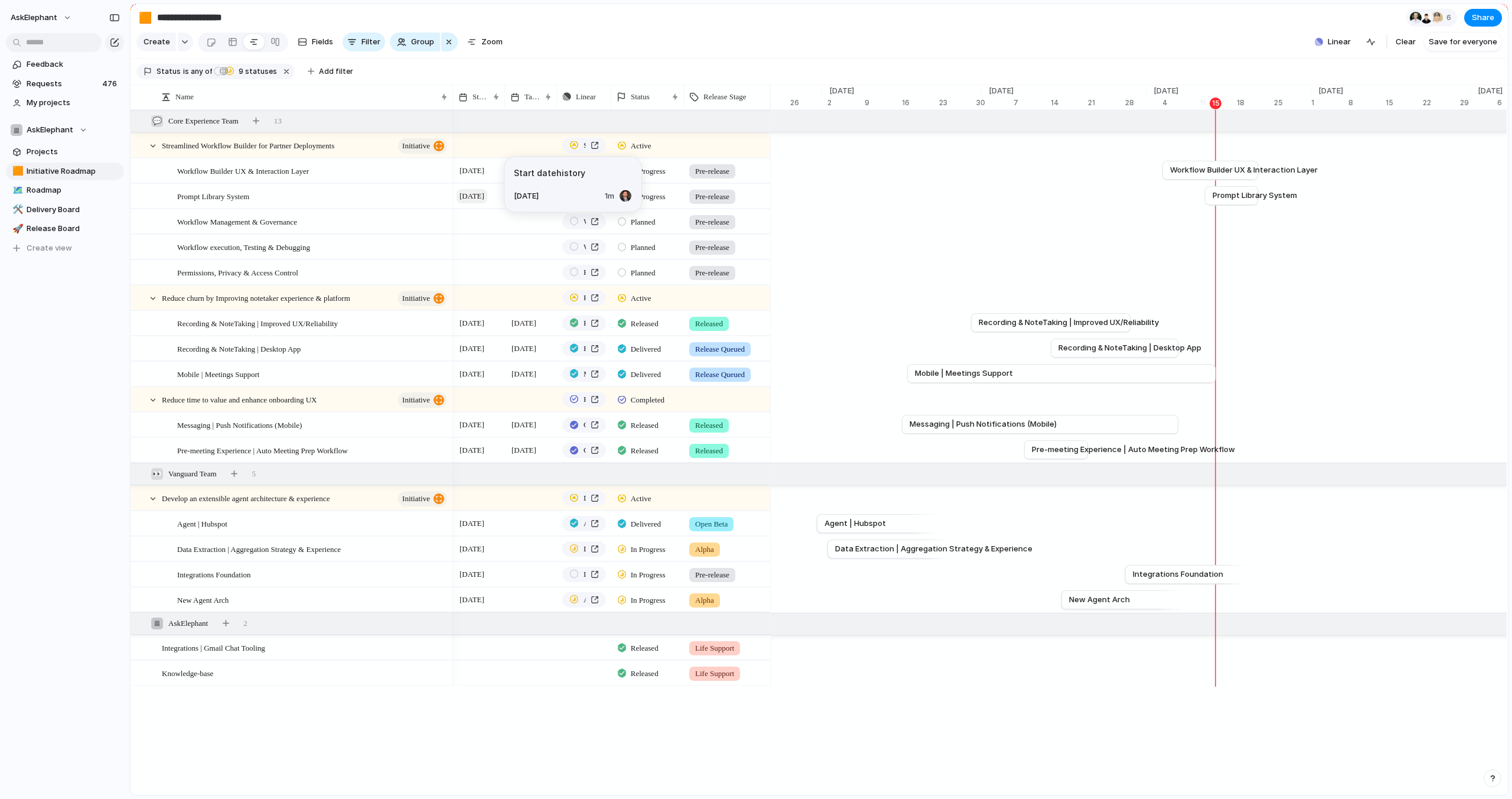
click at [470, 194] on span "[DATE]" at bounding box center [472, 196] width 31 height 14
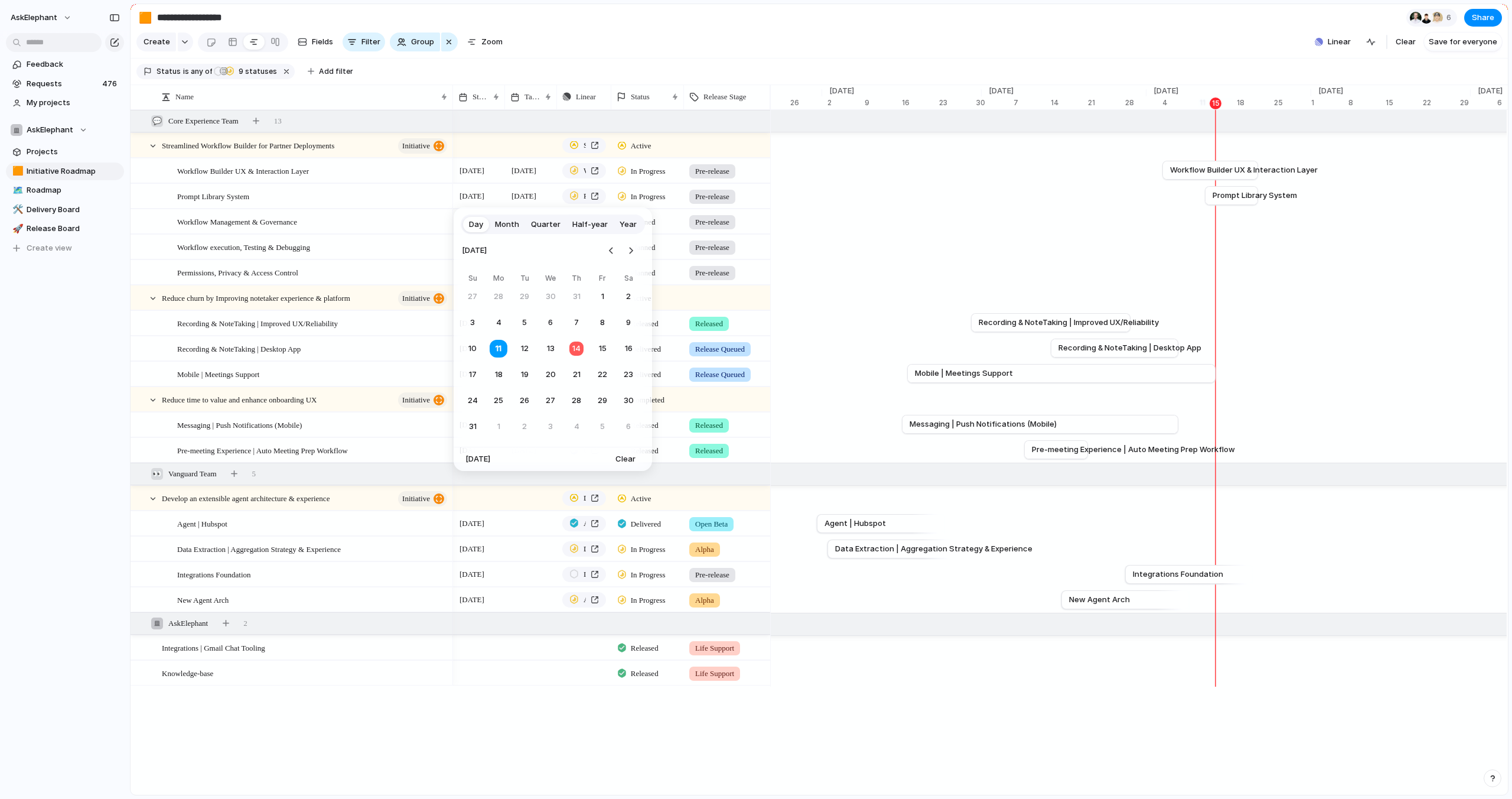
click at [504, 319] on button "4" at bounding box center [499, 323] width 21 height 21
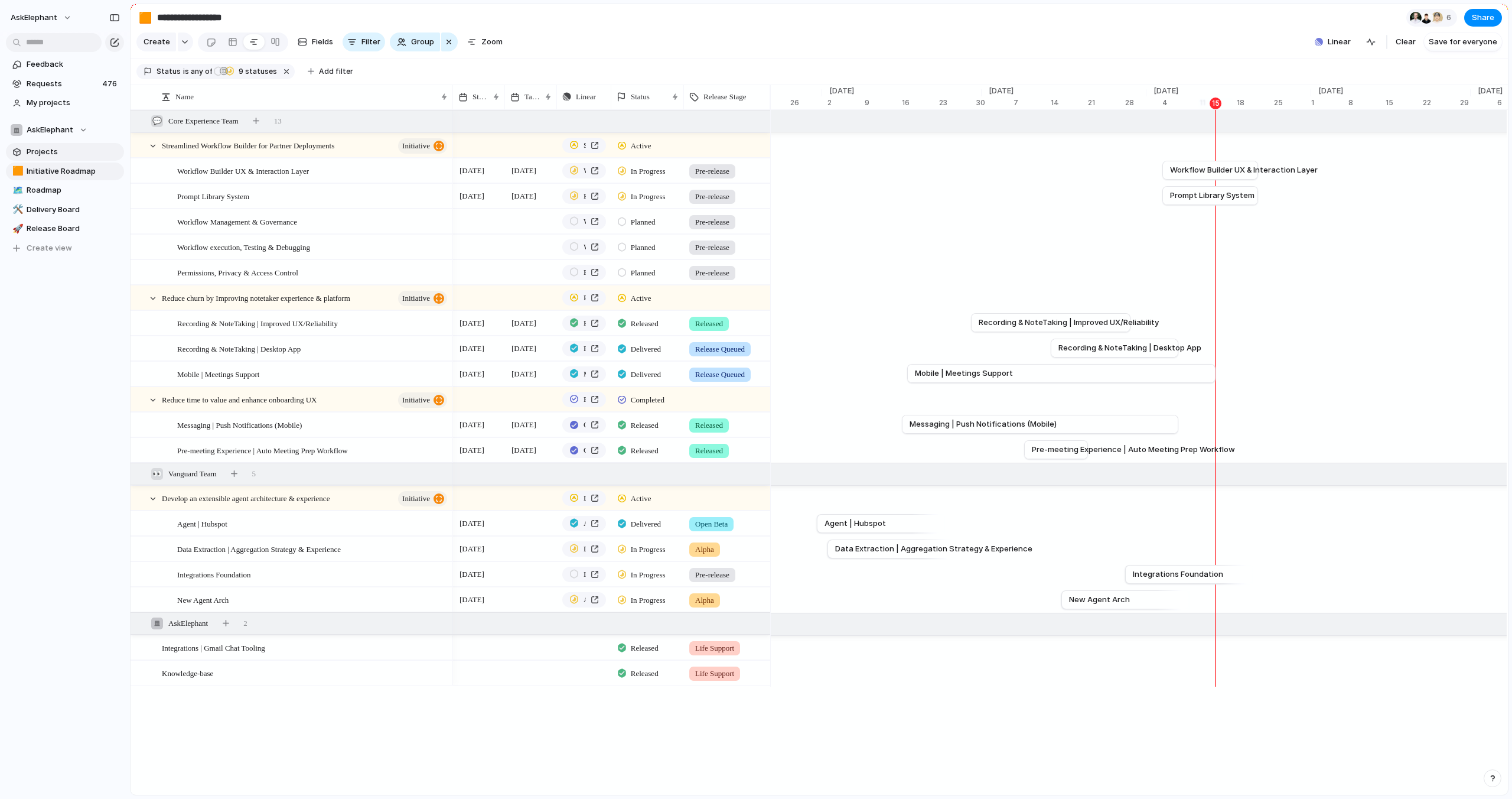
click at [46, 150] on span "Projects" at bounding box center [73, 152] width 93 height 12
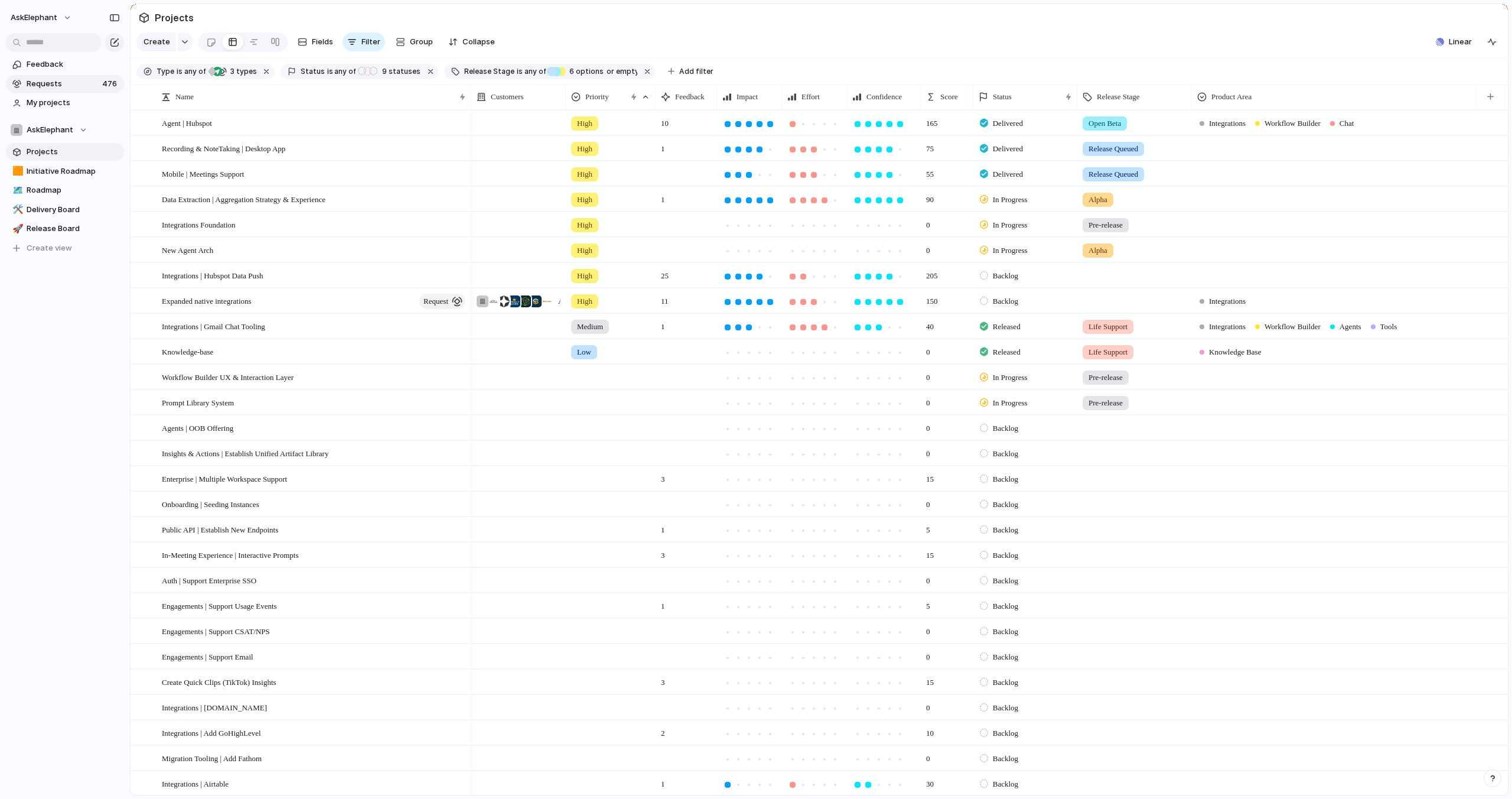
click at [59, 84] on span "Requests" at bounding box center [63, 84] width 72 height 12
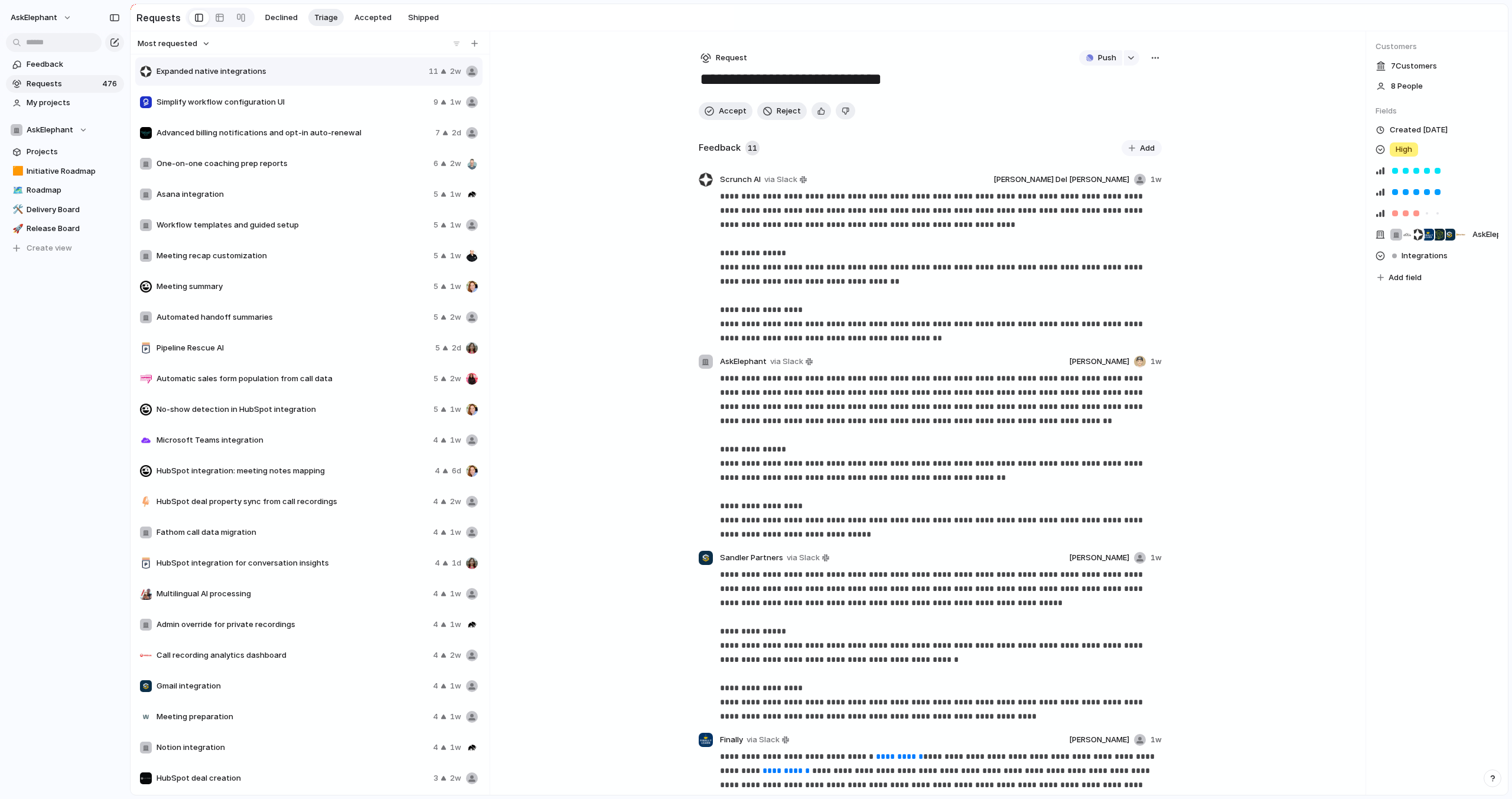
click at [305, 103] on span "Simplify workflow configuration UI" at bounding box center [292, 103] width 272 height 12
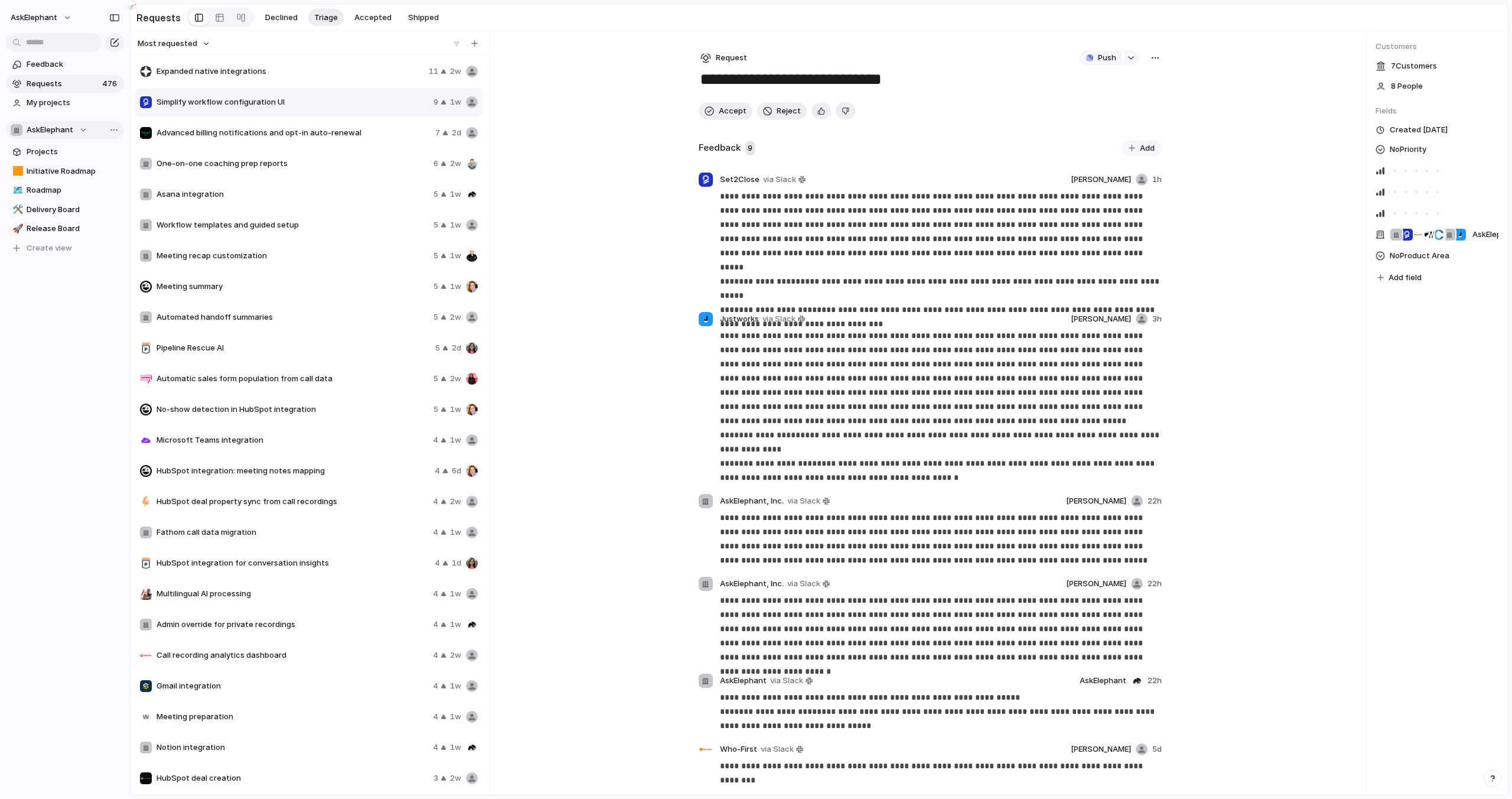
click at [70, 128] on span "AskElephant" at bounding box center [50, 130] width 47 height 12
click at [75, 129] on div "AskElephant 💬 Core Experience Team 👀 Vanguard Team Create new team" at bounding box center [756, 400] width 1512 height 799
click at [56, 66] on span "Feedback" at bounding box center [73, 65] width 93 height 12
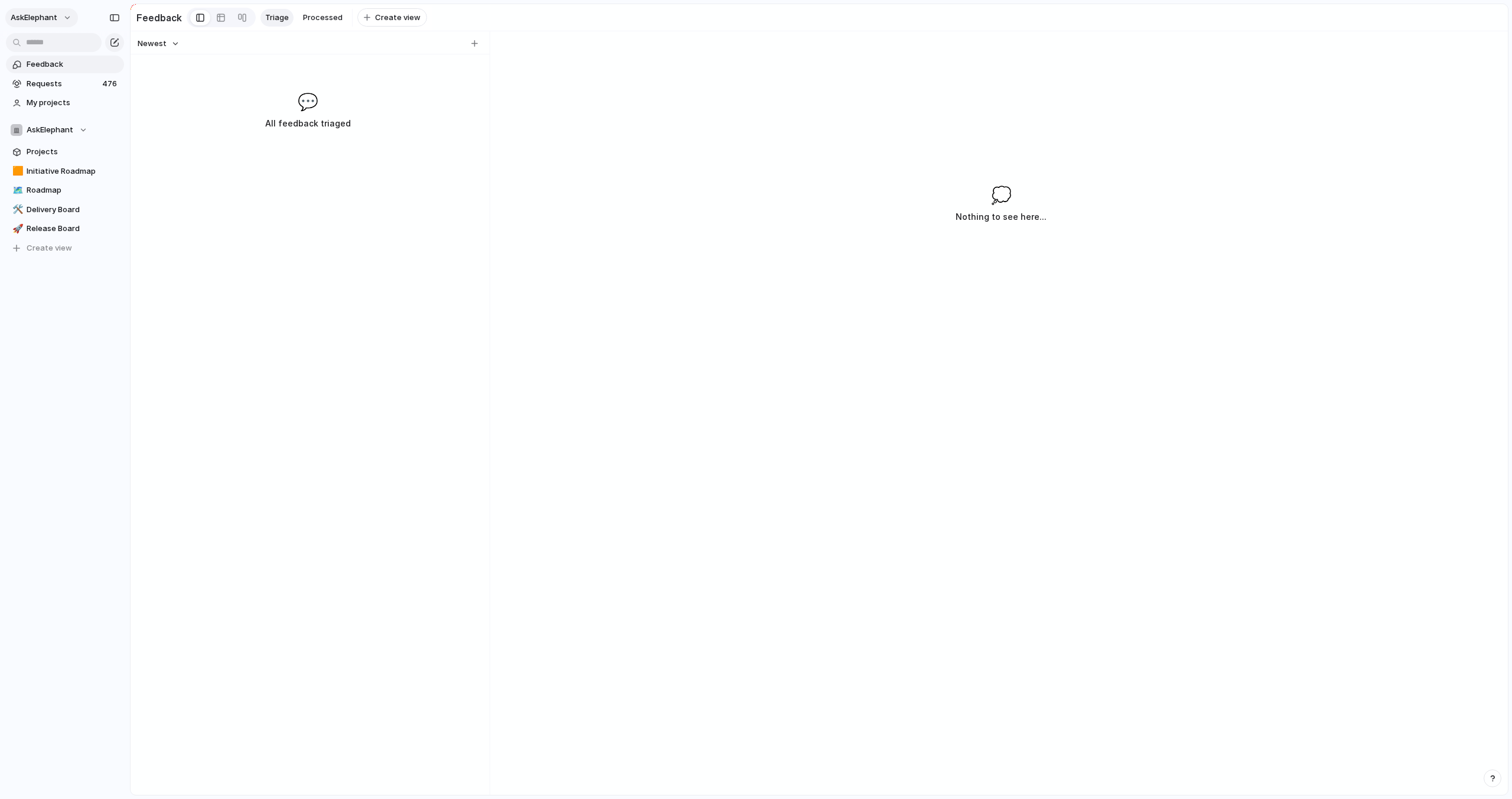
click at [54, 15] on span "AskElephant" at bounding box center [34, 18] width 47 height 12
click at [62, 47] on li "Settings" at bounding box center [57, 44] width 98 height 19
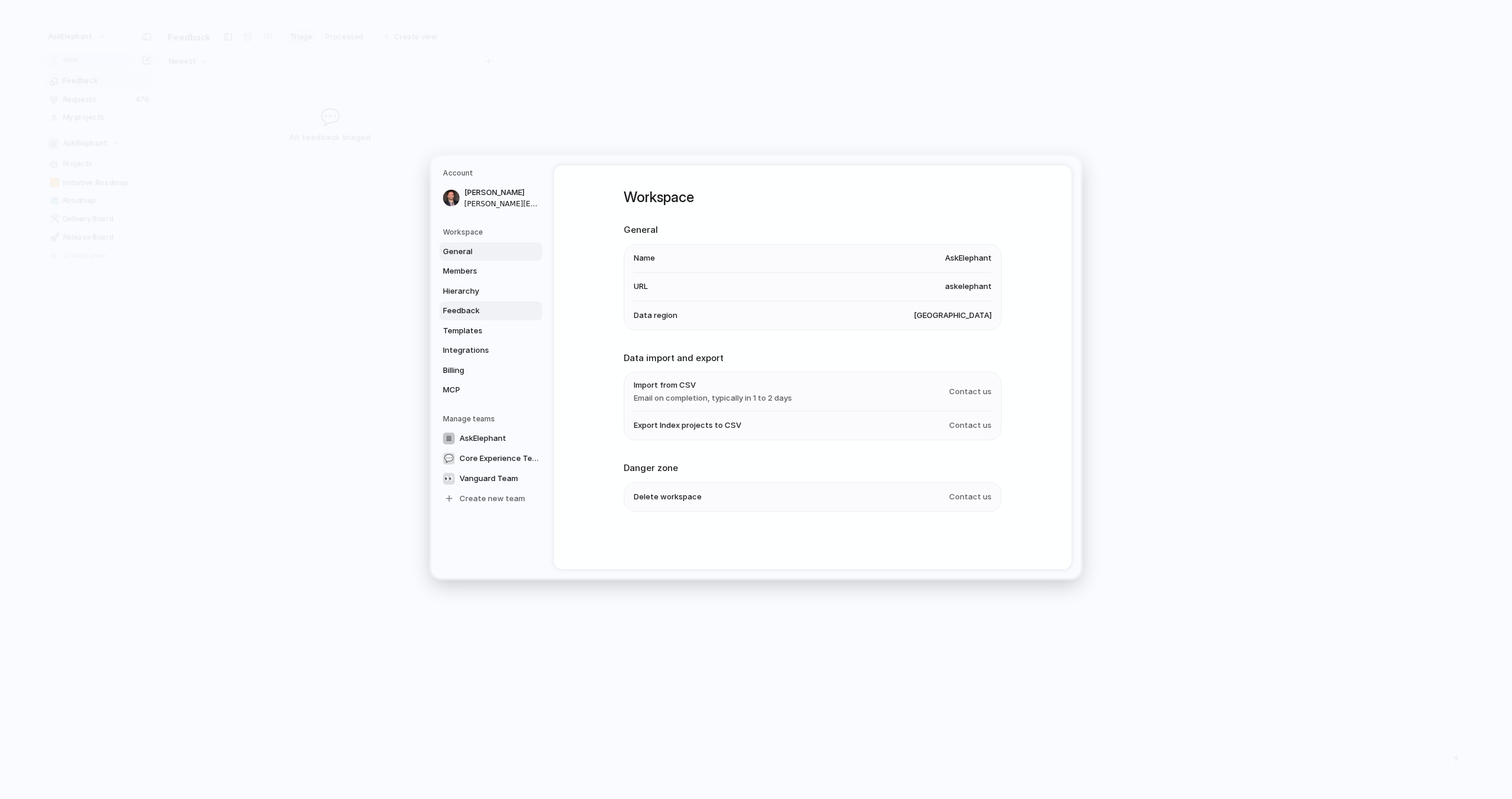
click at [486, 309] on span "Feedback" at bounding box center [481, 311] width 75 height 12
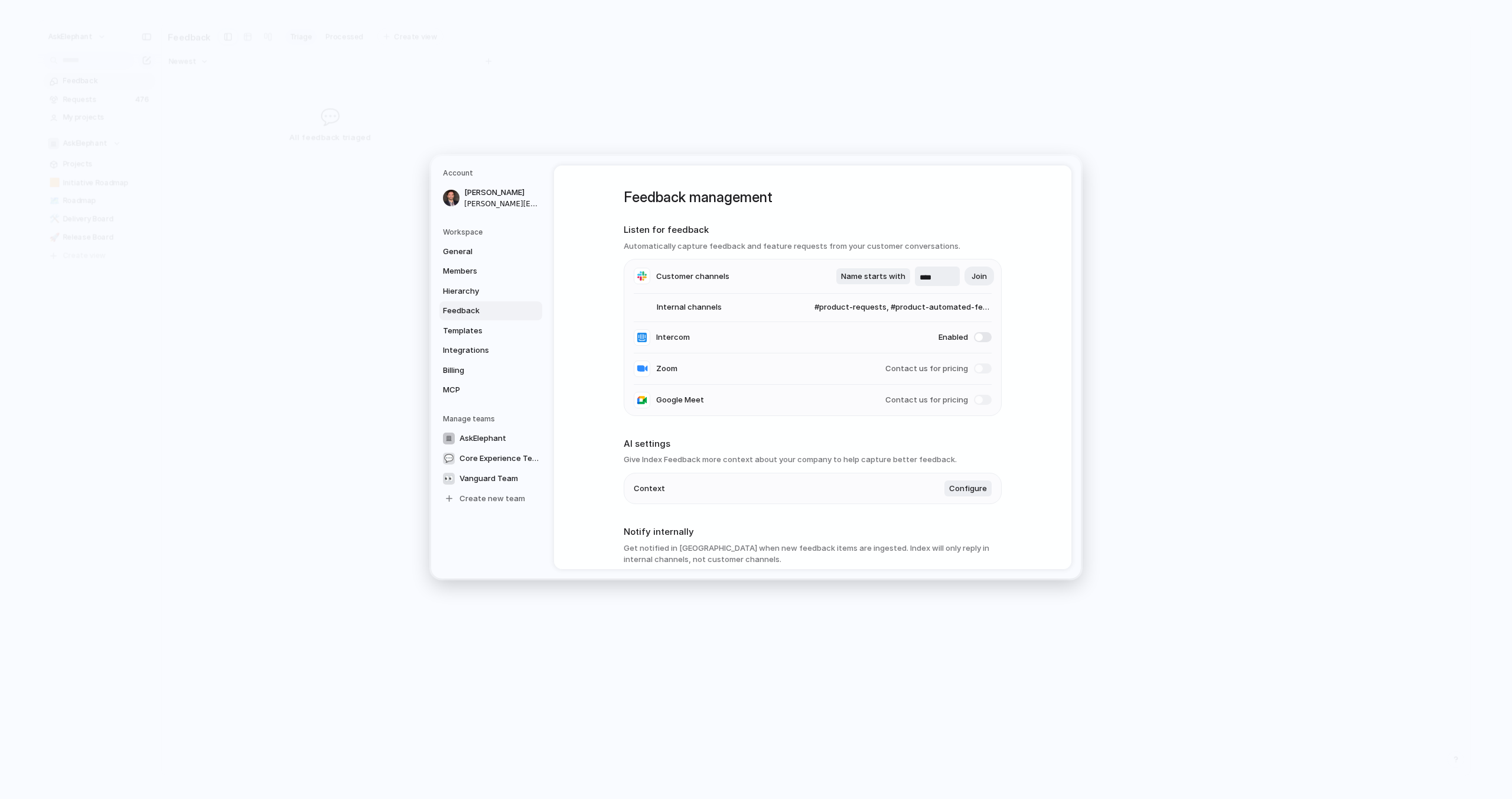
scroll to position [180, 0]
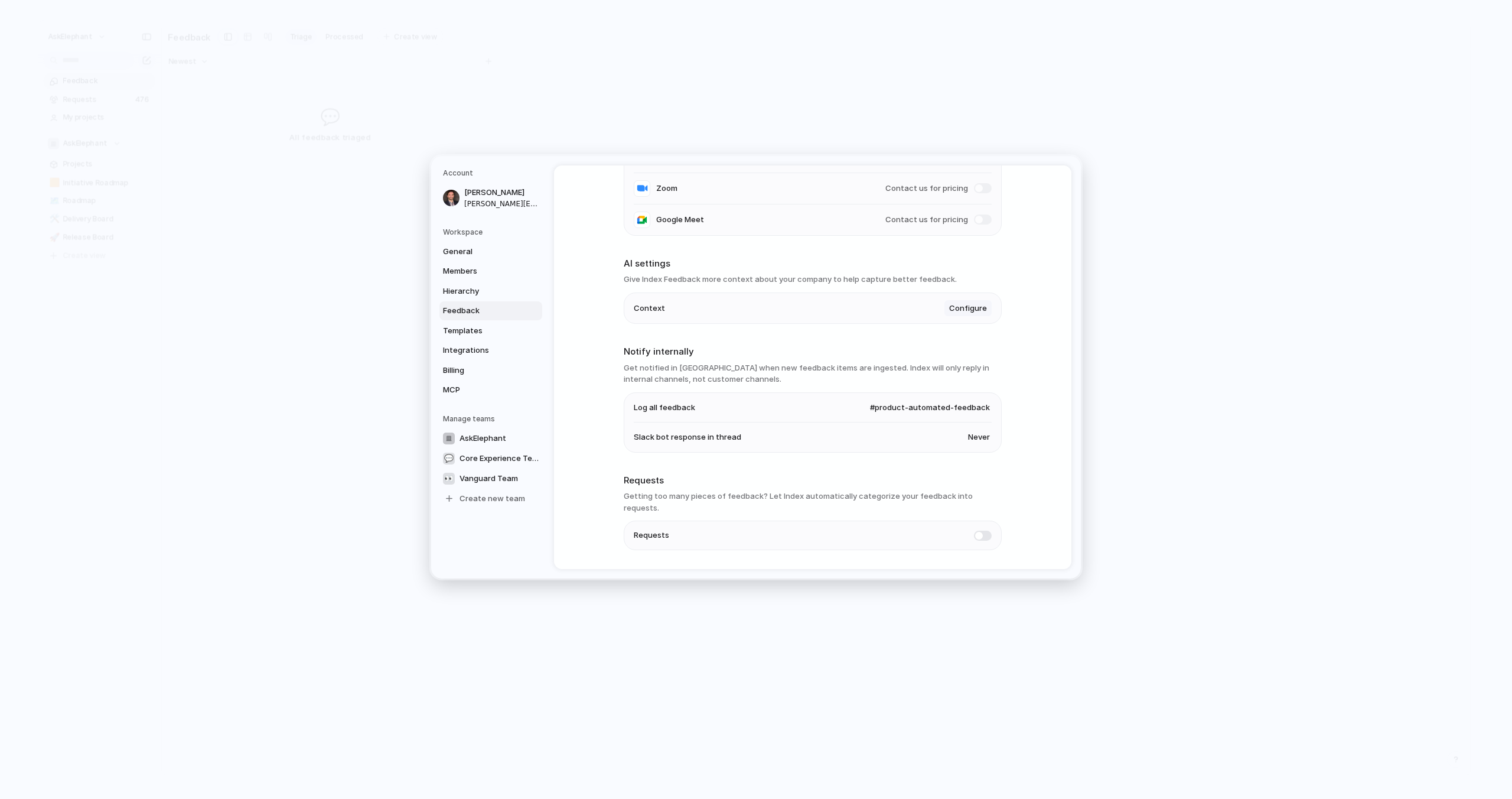
click at [967, 309] on span "Configure" at bounding box center [968, 308] width 38 height 12
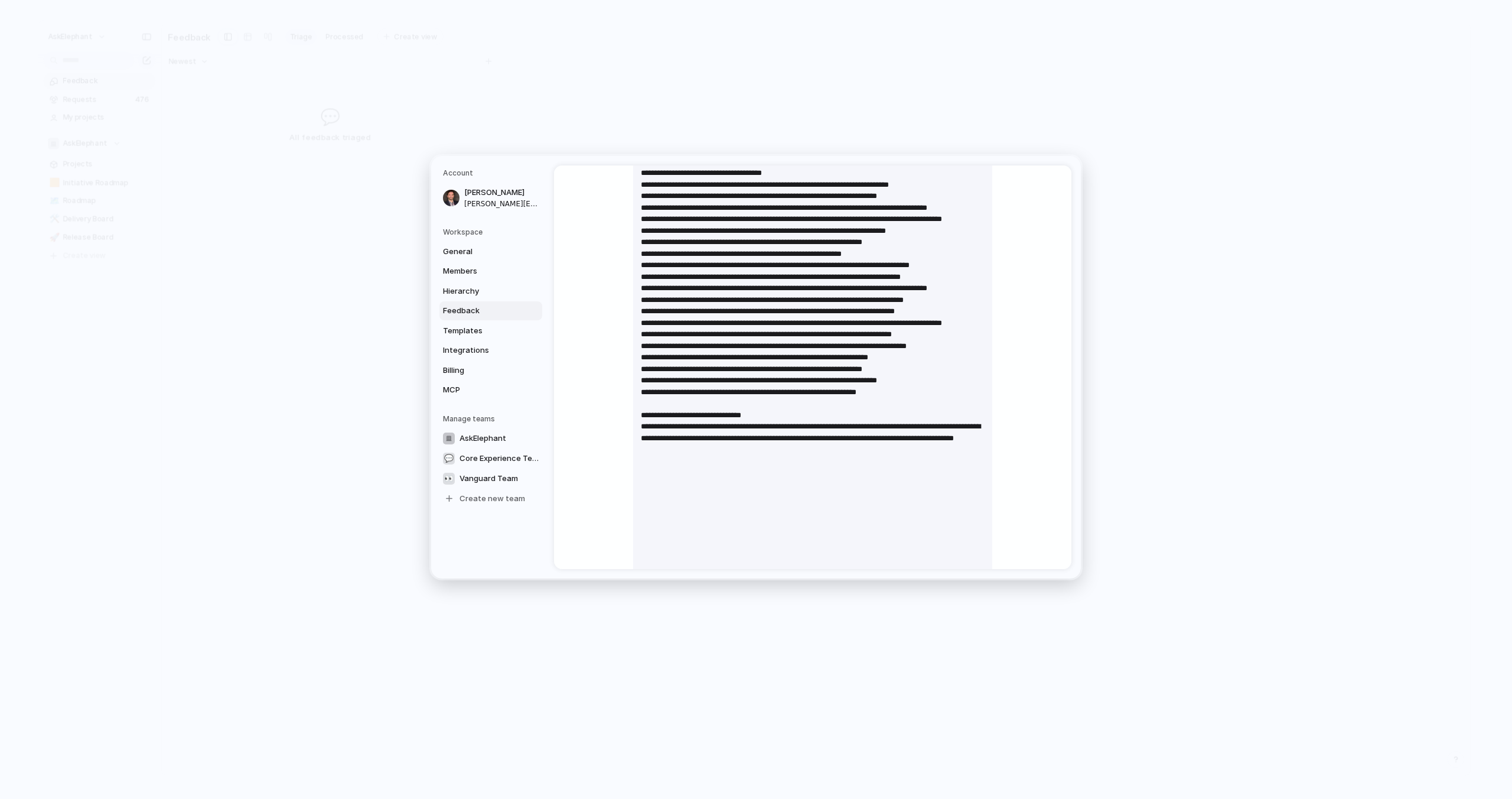
scroll to position [1097, 0]
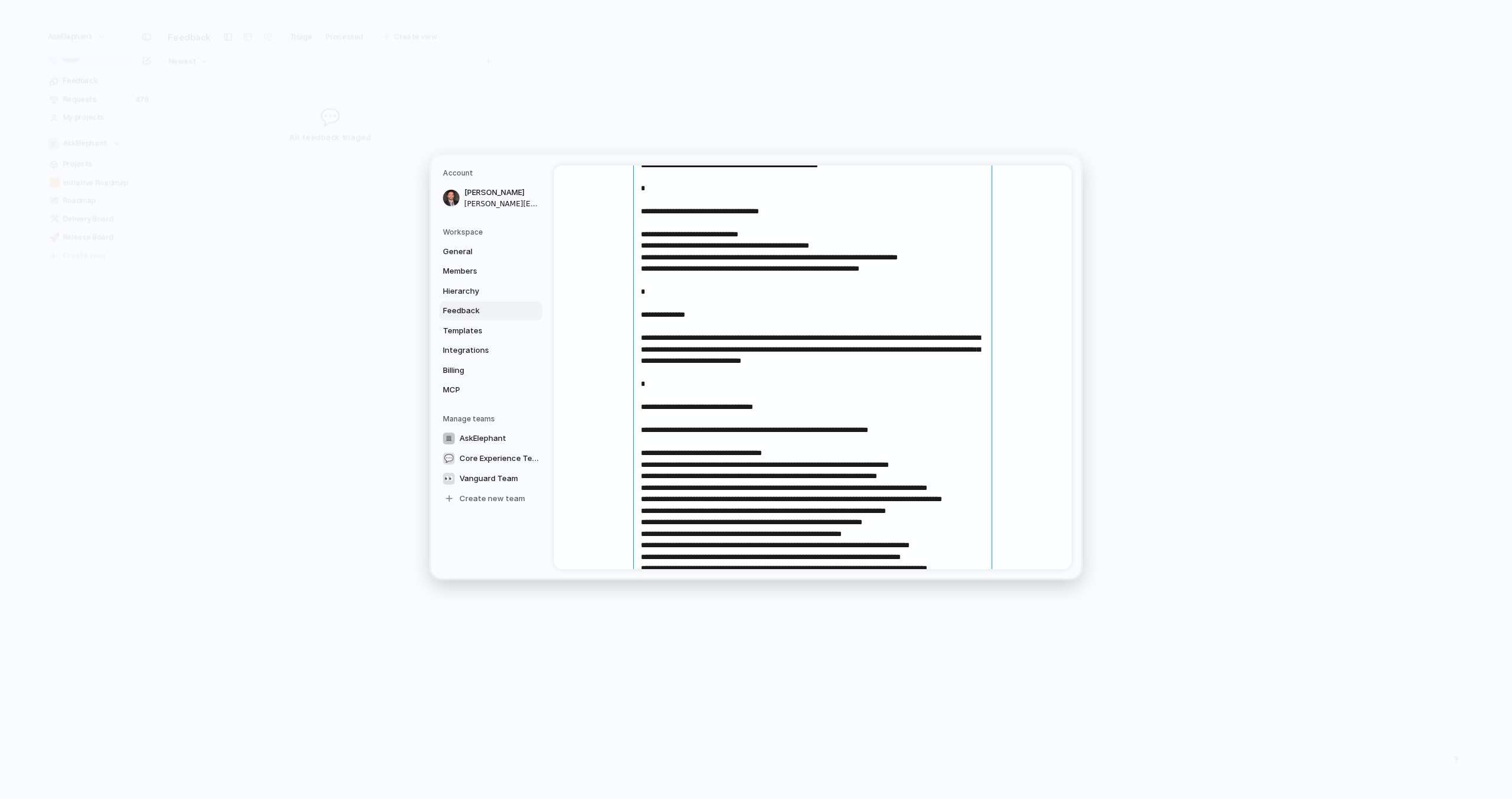
scroll to position [675, 0]
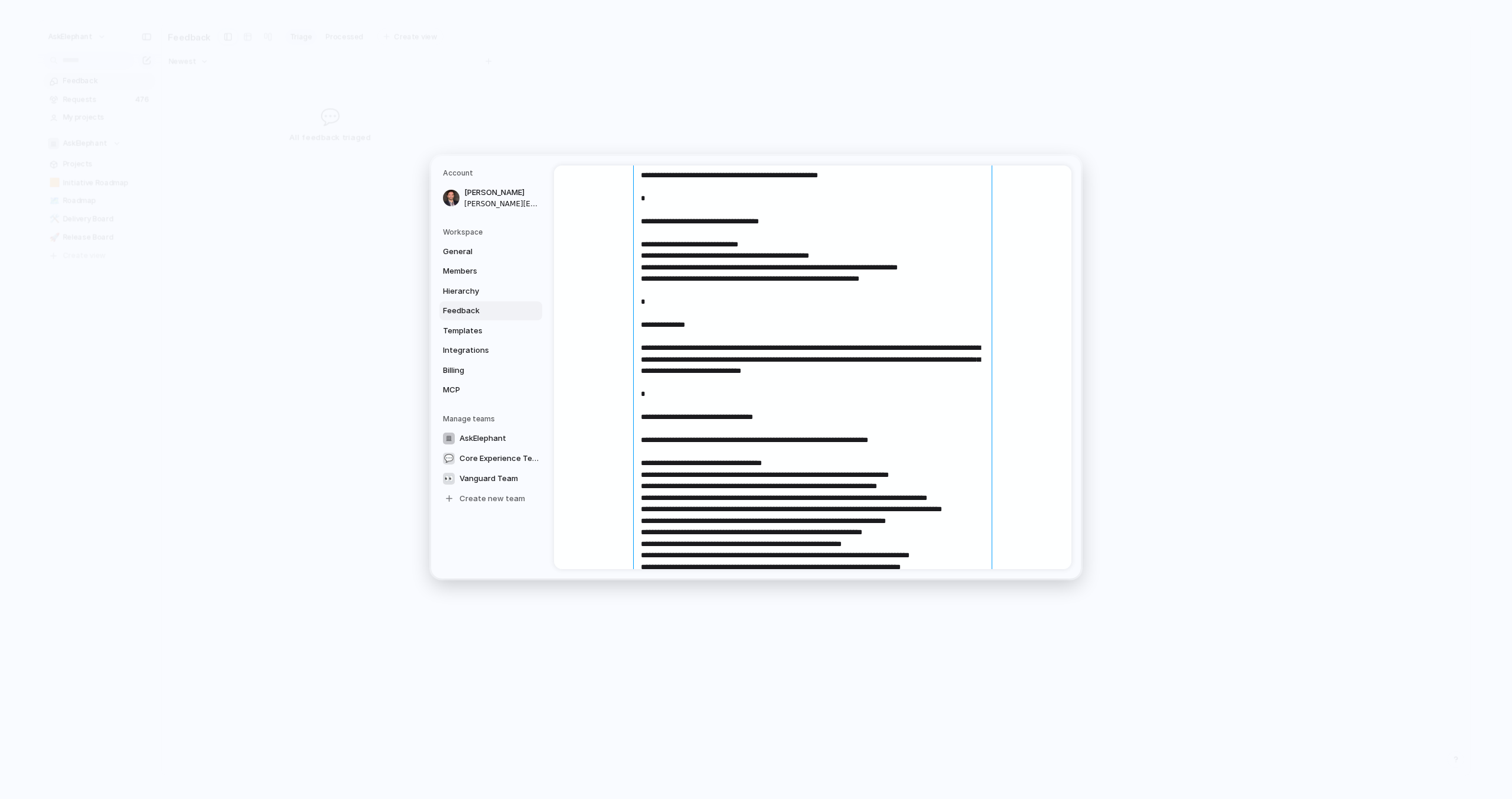
click at [947, 385] on textarea at bounding box center [812, 260] width 359 height 1327
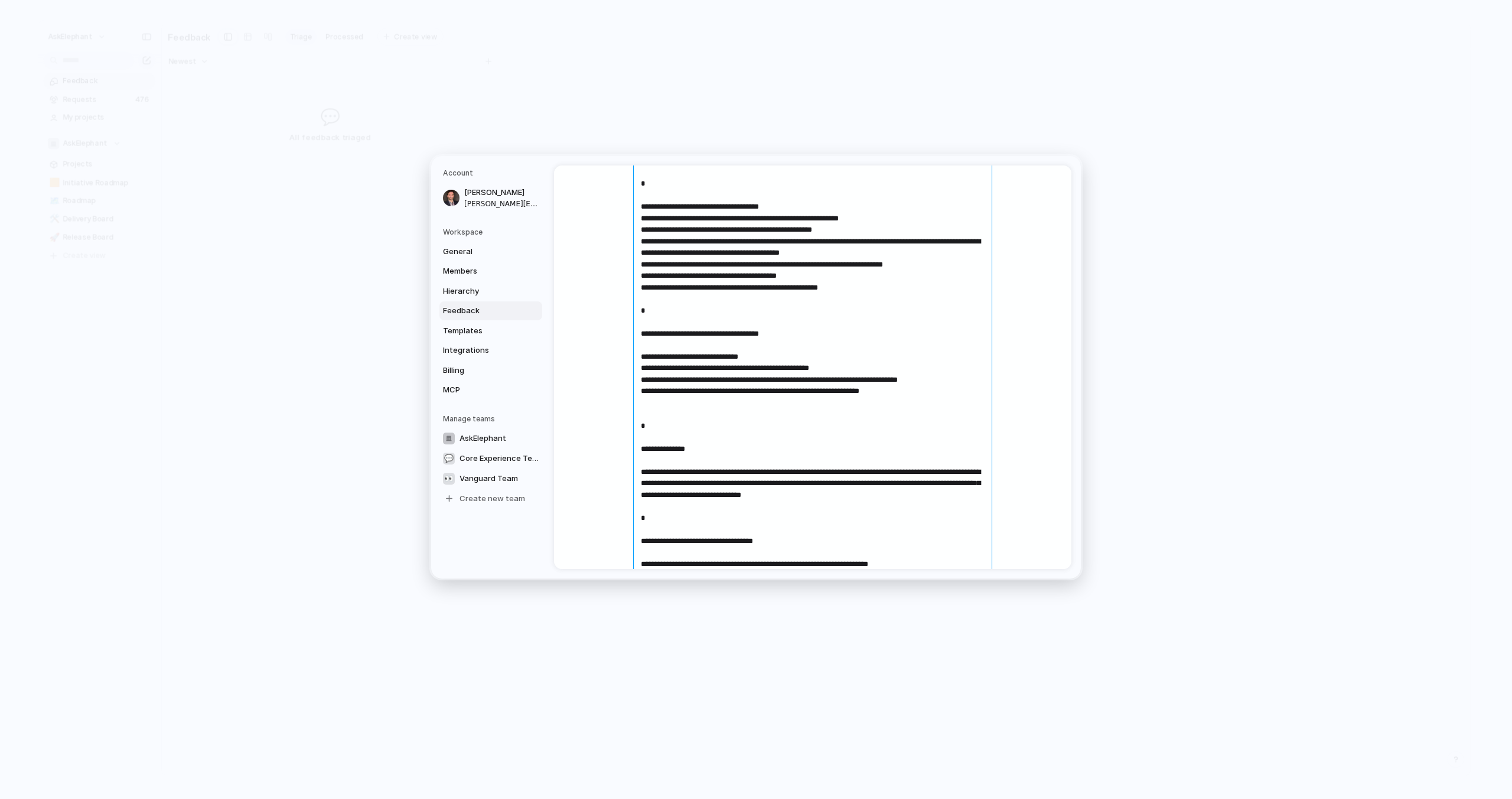
scroll to position [790, 0]
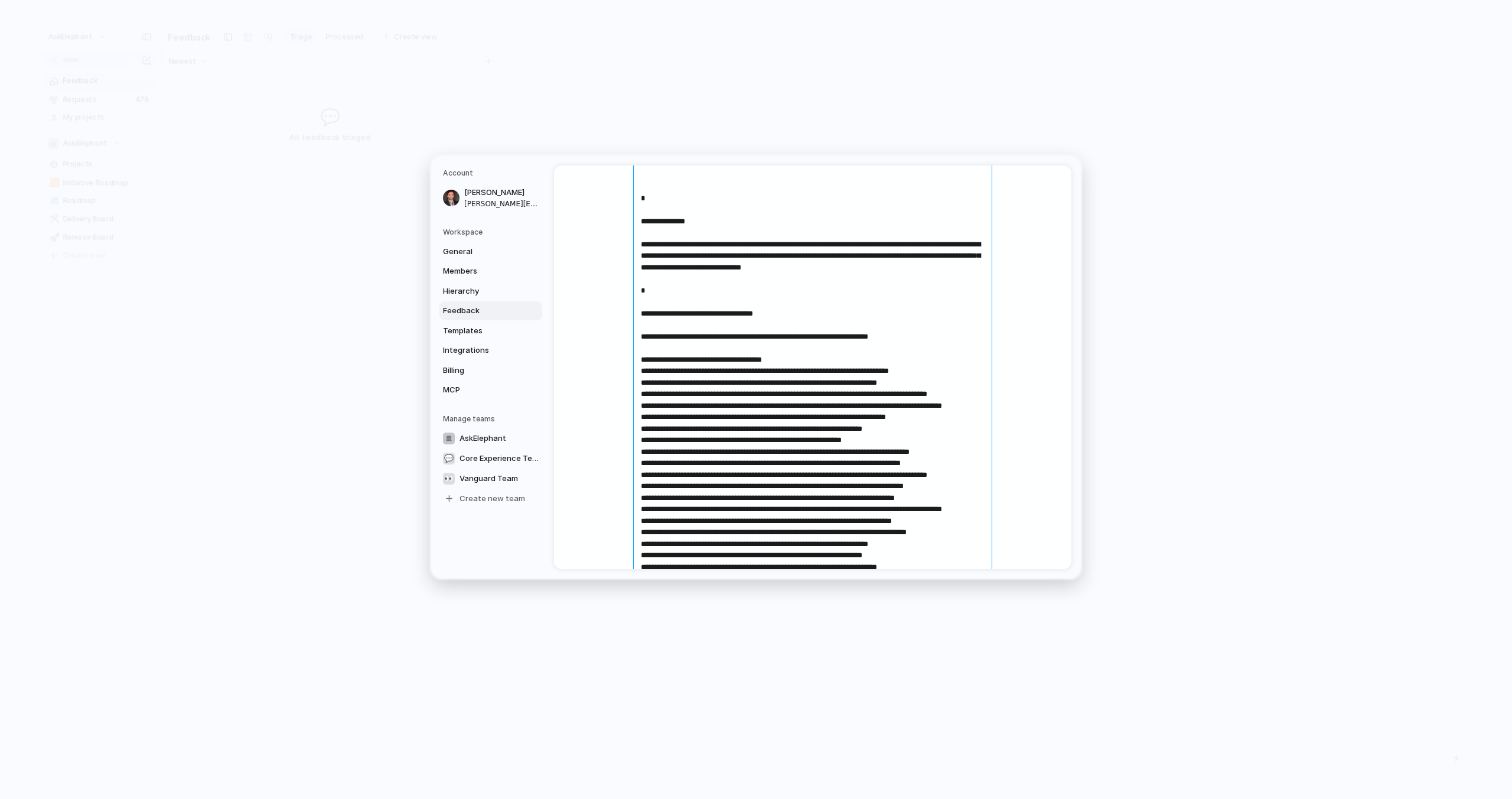
drag, startPoint x: 942, startPoint y: 269, endPoint x: 608, endPoint y: 271, distance: 334.0
click at [608, 271] on div "Back Context settings Configure your model prompt Give Index Feedback more cont…" at bounding box center [812, 366] width 518 height 403
click at [711, 293] on textarea at bounding box center [812, 152] width 359 height 1339
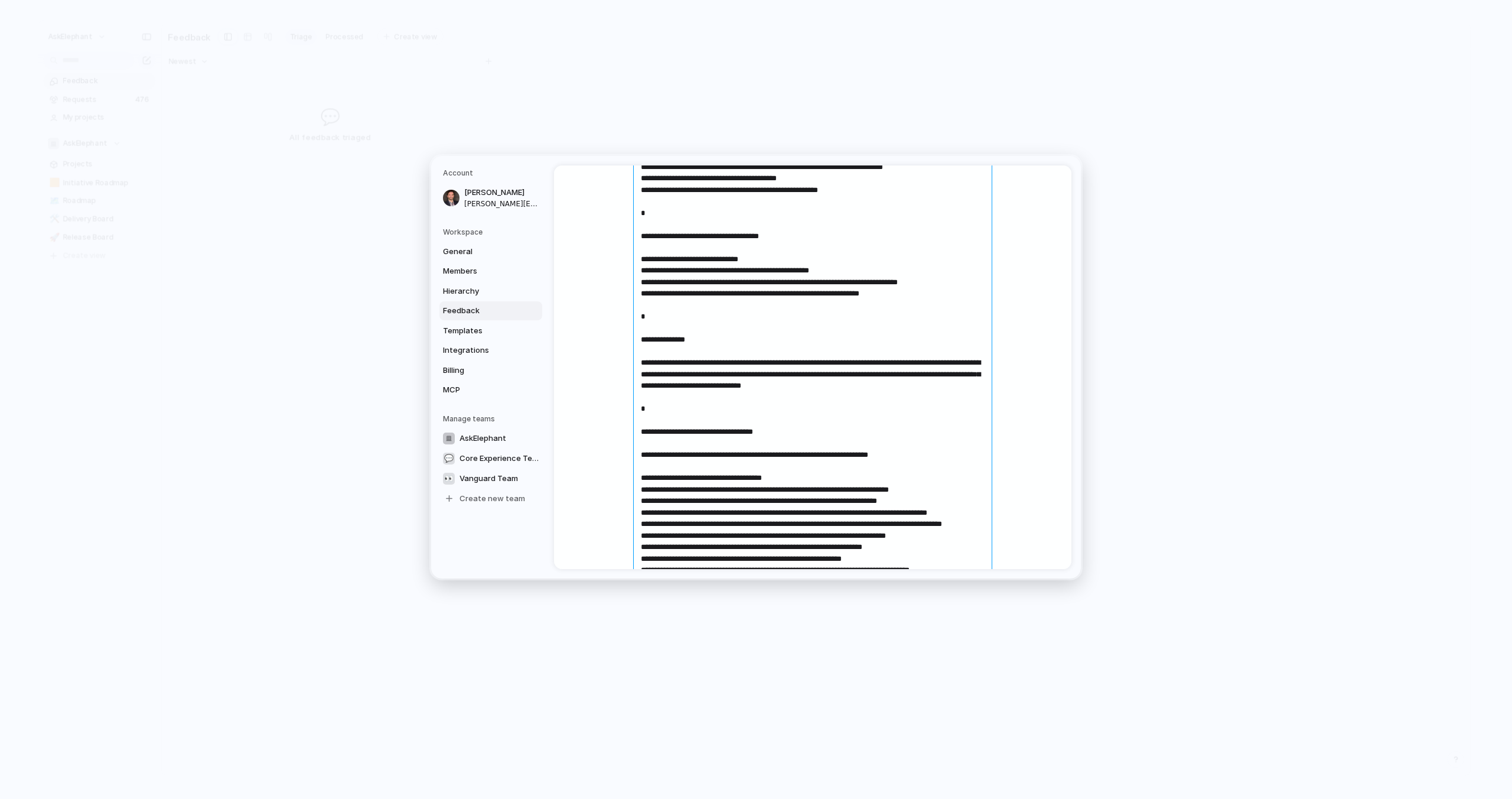
scroll to position [1108, 0]
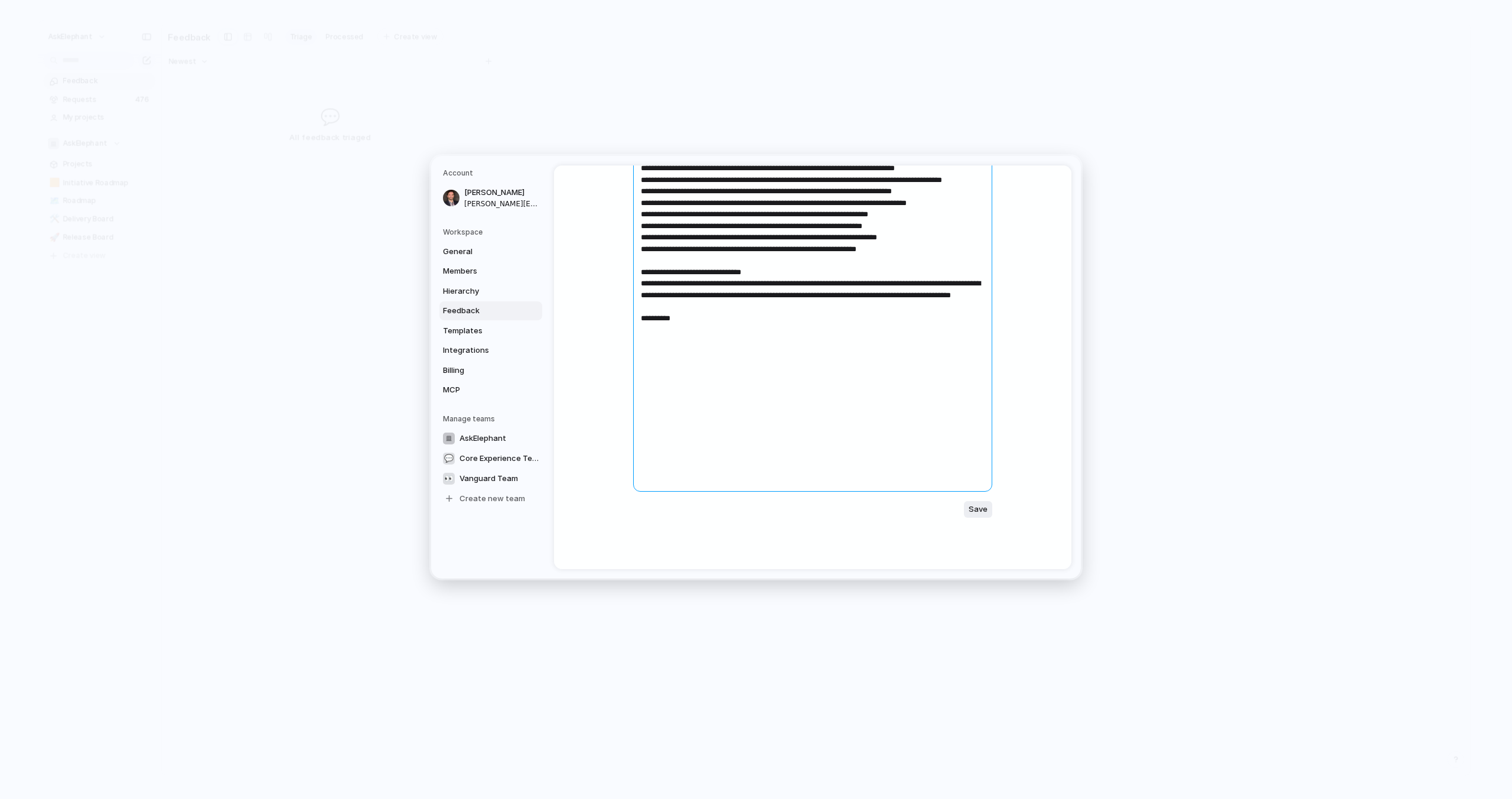
drag, startPoint x: 682, startPoint y: 480, endPoint x: 592, endPoint y: 475, distance: 90.1
click at [592, 475] on div "Back Context settings Configure your model prompt Give Index Feedback more cont…" at bounding box center [812, 366] width 518 height 403
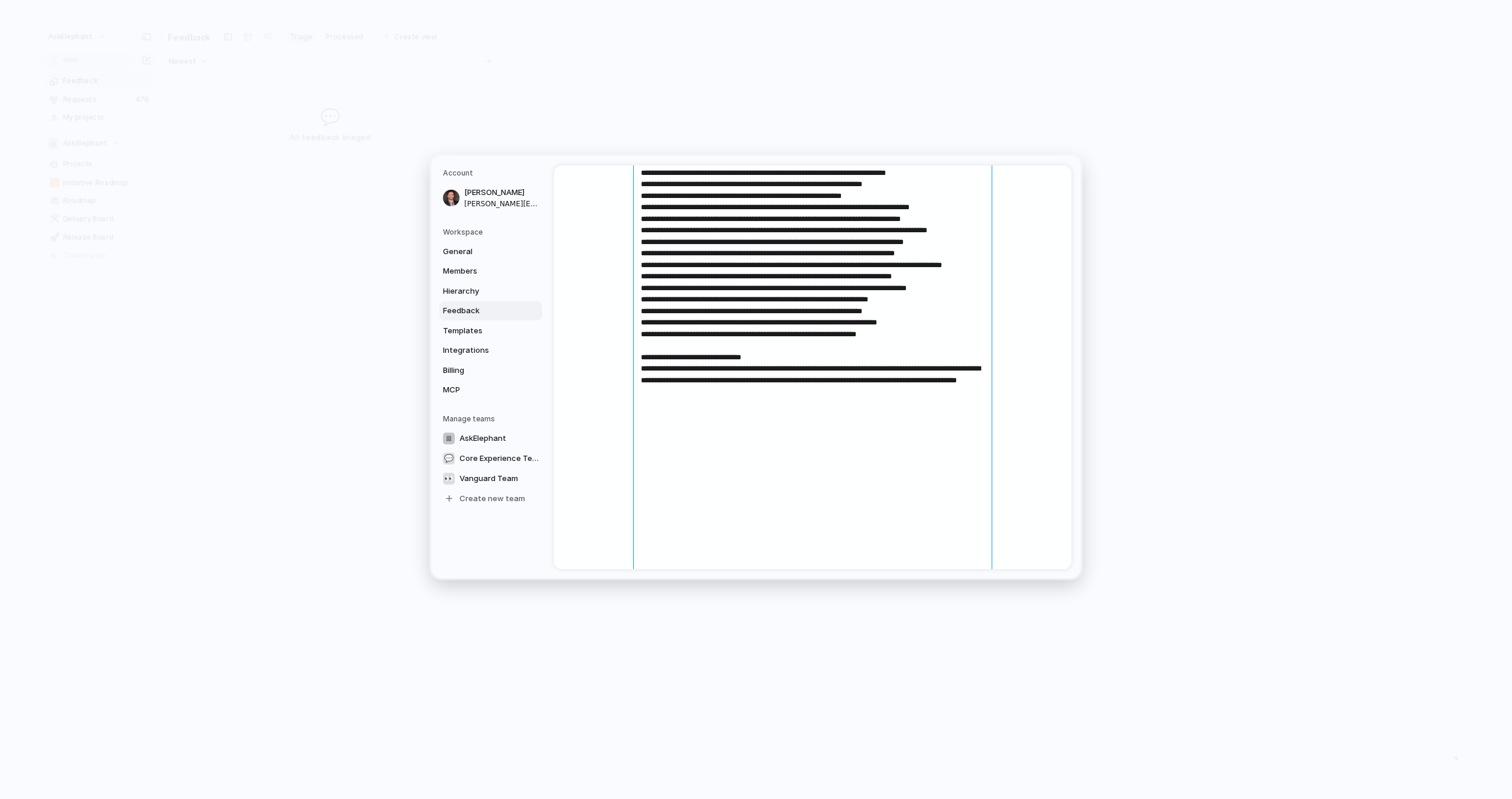
type textarea "**********"
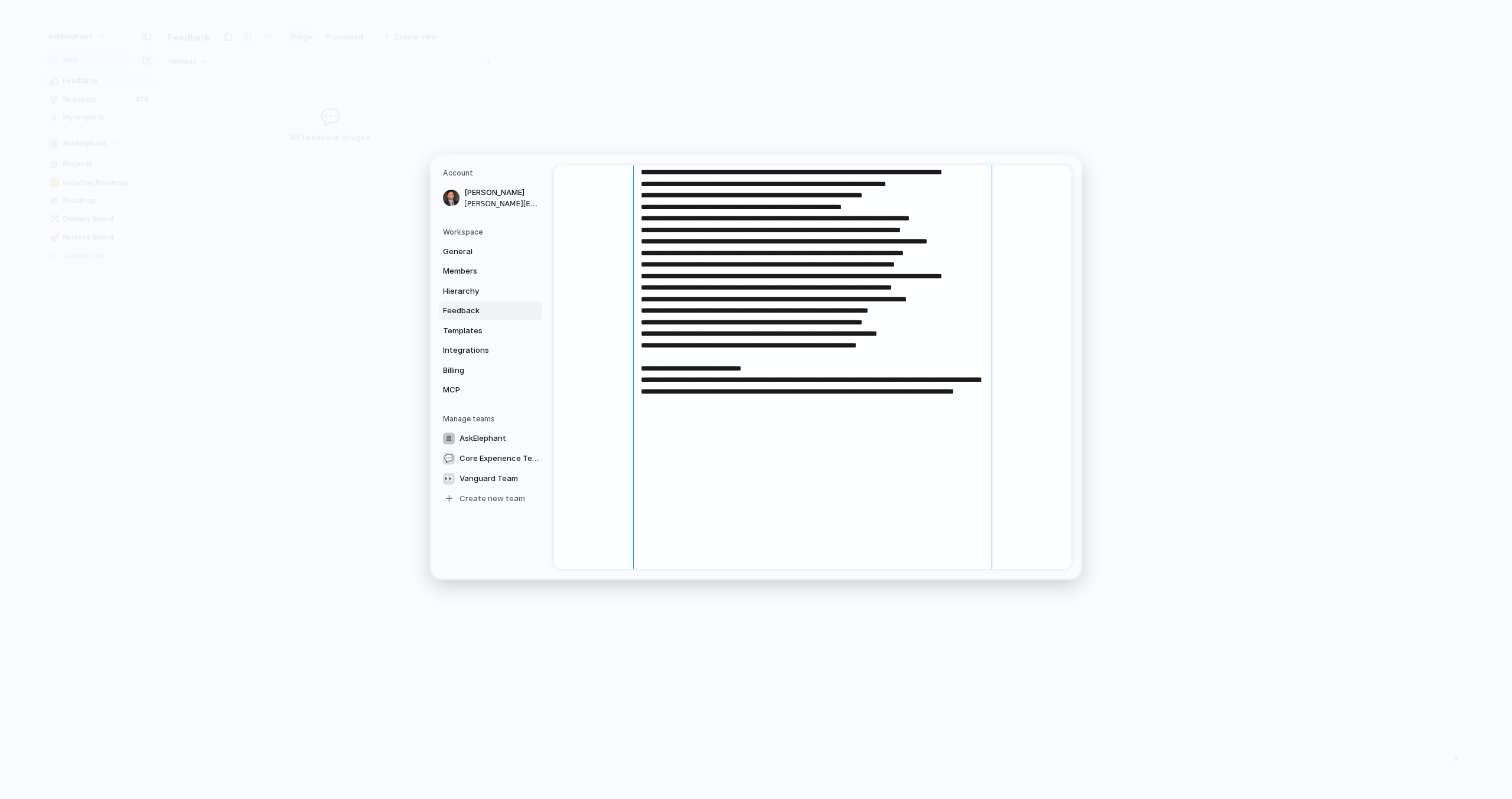
scroll to position [0, 0]
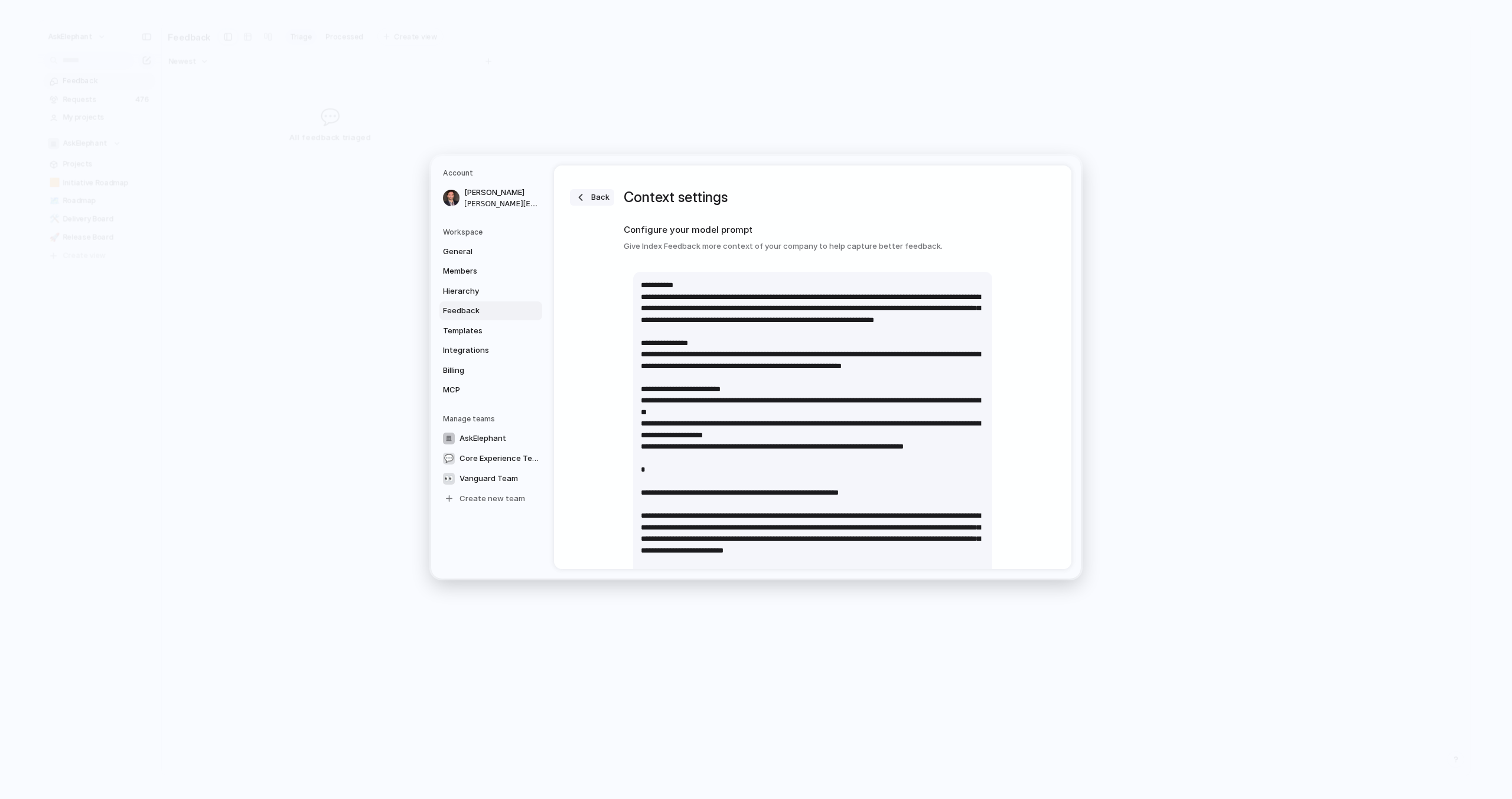
click at [582, 198] on div "button" at bounding box center [581, 197] width 12 height 12
